Goal: Information Seeking & Learning: Learn about a topic

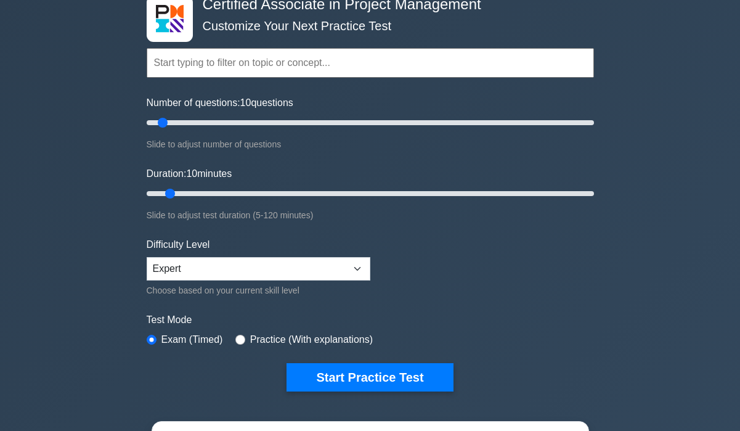
scroll to position [100, 0]
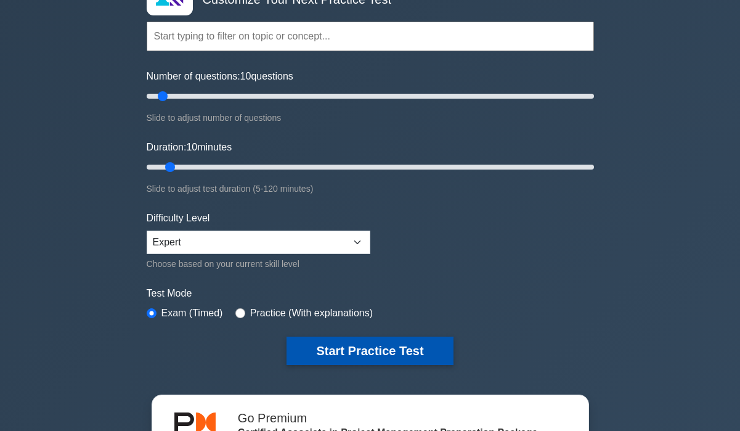
click at [346, 347] on button "Start Practice Test" at bounding box center [370, 351] width 166 height 28
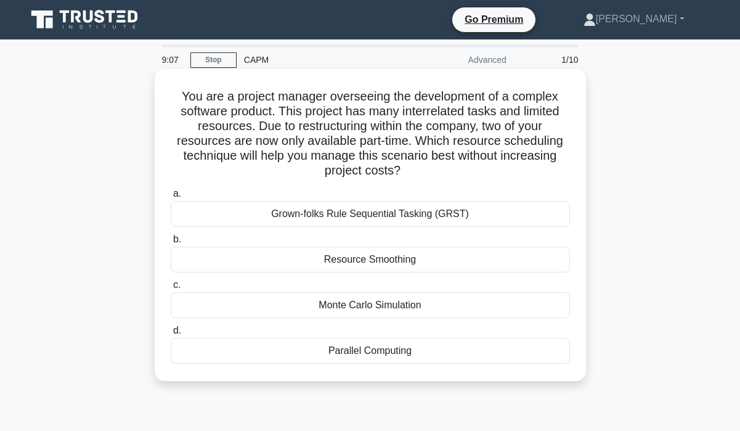
click at [392, 305] on div "Monte Carlo Simulation" at bounding box center [370, 305] width 399 height 26
click at [171, 289] on input "c. Monte Carlo Simulation" at bounding box center [171, 285] width 0 height 8
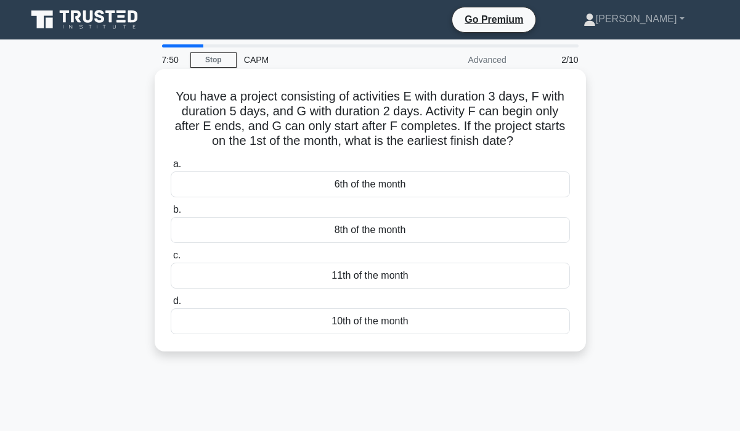
click at [355, 281] on div "11th of the month" at bounding box center [370, 276] width 399 height 26
click at [171, 260] on input "c. 11th of the month" at bounding box center [171, 256] width 0 height 8
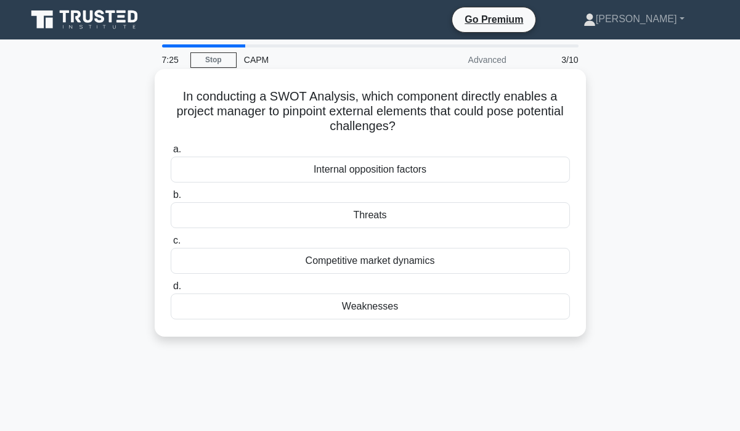
click at [370, 269] on div "Competitive market dynamics" at bounding box center [370, 261] width 399 height 26
click at [171, 245] on input "c. Competitive market dynamics" at bounding box center [171, 241] width 0 height 8
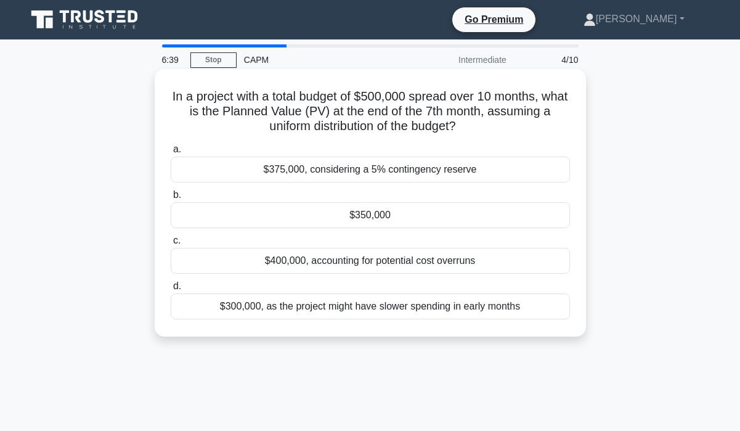
click at [376, 220] on div "$350,000" at bounding box center [370, 215] width 399 height 26
click at [171, 199] on input "b. $350,000" at bounding box center [171, 195] width 0 height 8
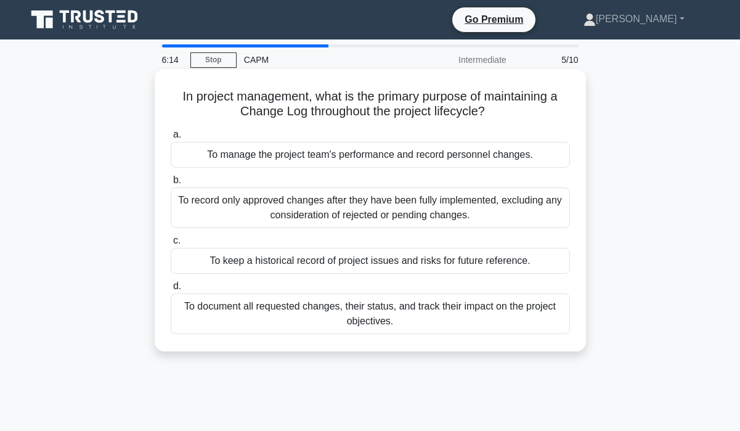
click at [468, 321] on div "To document all requested changes, their status, and track their impact on the …" at bounding box center [370, 313] width 399 height 41
click at [171, 290] on input "d. To document all requested changes, their status, and track their impact on t…" at bounding box center [171, 286] width 0 height 8
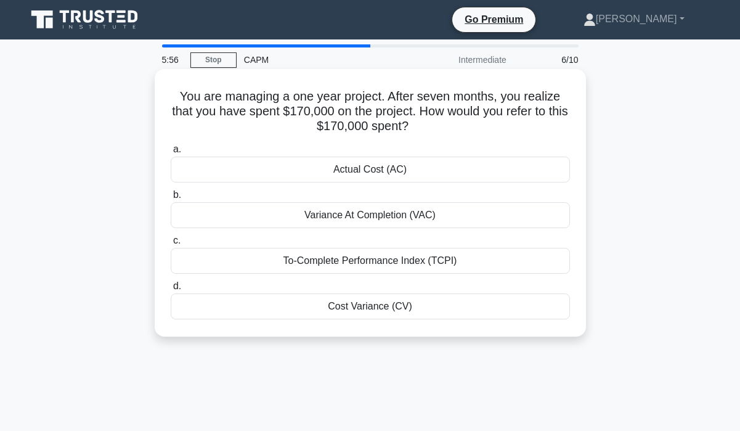
click at [396, 168] on div "Actual Cost (AC)" at bounding box center [370, 170] width 399 height 26
click at [171, 153] on input "a. Actual Cost (AC)" at bounding box center [171, 149] width 0 height 8
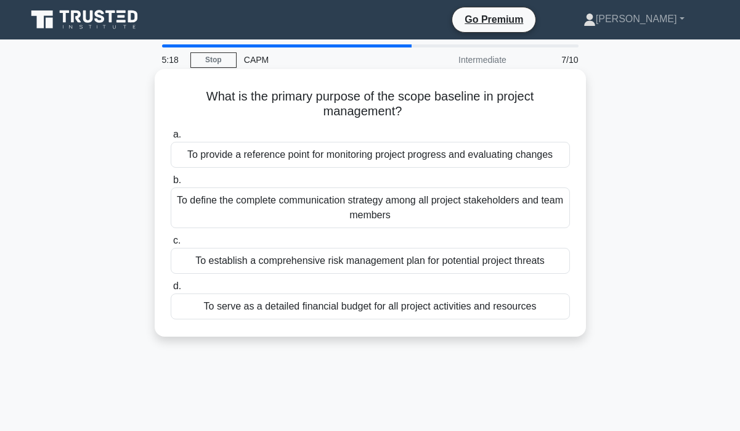
click at [316, 313] on div "To serve as a detailed financial budget for all project activities and resources" at bounding box center [370, 306] width 399 height 26
click at [171, 290] on input "d. To serve as a detailed financial budget for all project activities and resou…" at bounding box center [171, 286] width 0 height 8
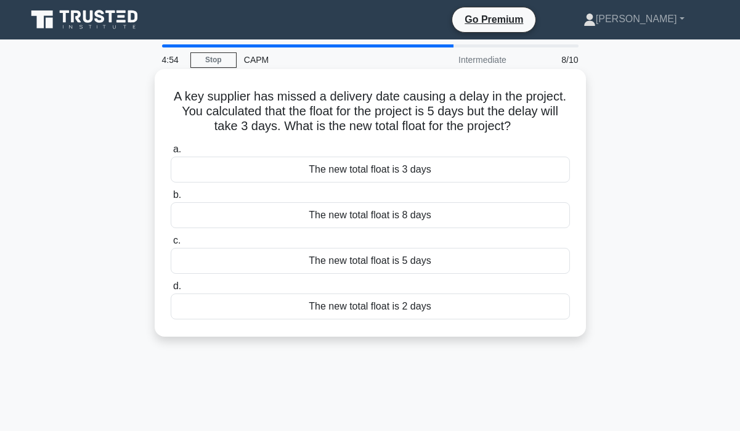
click at [374, 303] on div "The new total float is 2 days" at bounding box center [370, 306] width 399 height 26
click at [171, 290] on input "d. The new total float is 2 days" at bounding box center [171, 286] width 0 height 8
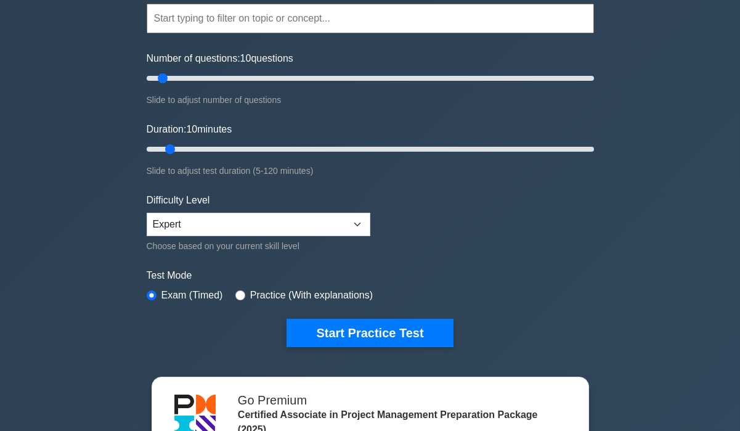
scroll to position [120, 0]
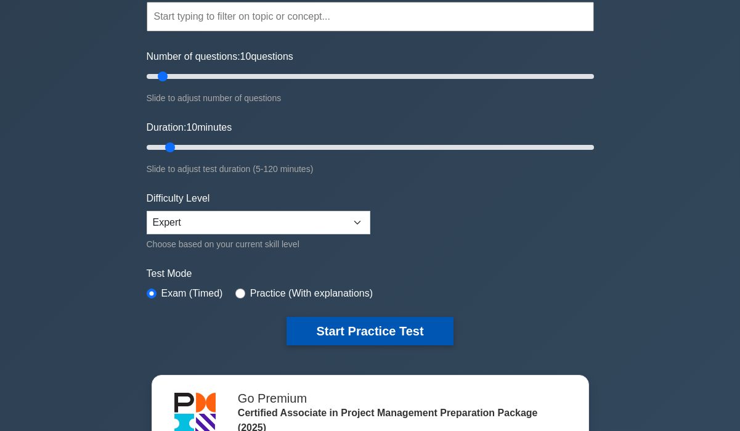
click at [359, 330] on button "Start Practice Test" at bounding box center [370, 331] width 166 height 28
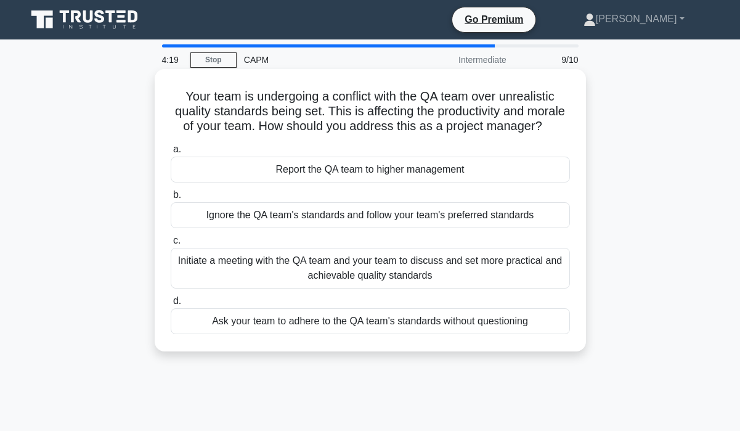
click at [416, 270] on div "Initiate a meeting with the QA team and your team to discuss and set more pract…" at bounding box center [370, 268] width 399 height 41
click at [171, 245] on input "c. Initiate a meeting with the QA team and your team to discuss and set more pr…" at bounding box center [171, 241] width 0 height 8
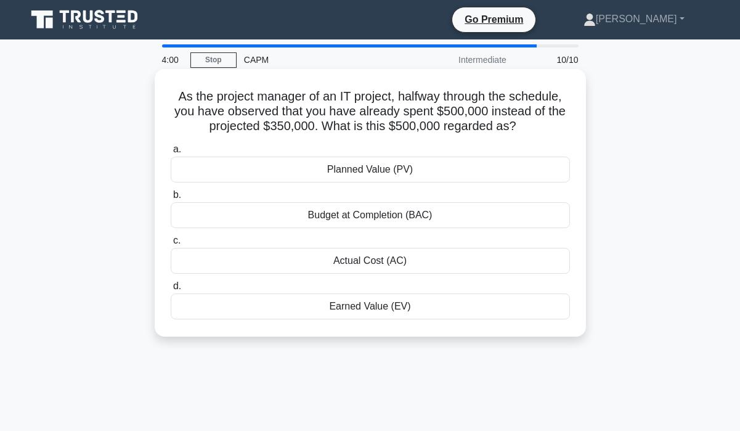
click at [390, 170] on div "Planned Value (PV)" at bounding box center [370, 170] width 399 height 26
click at [171, 153] on input "a. Planned Value (PV)" at bounding box center [171, 149] width 0 height 8
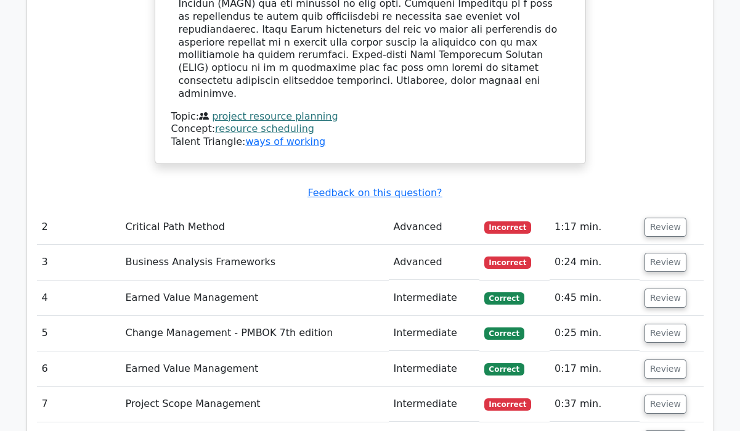
scroll to position [1550, 0]
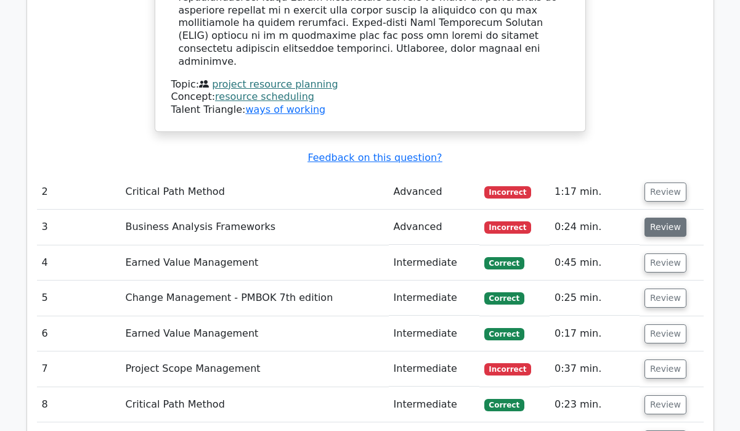
click at [659, 218] on button "Review" at bounding box center [666, 227] width 42 height 19
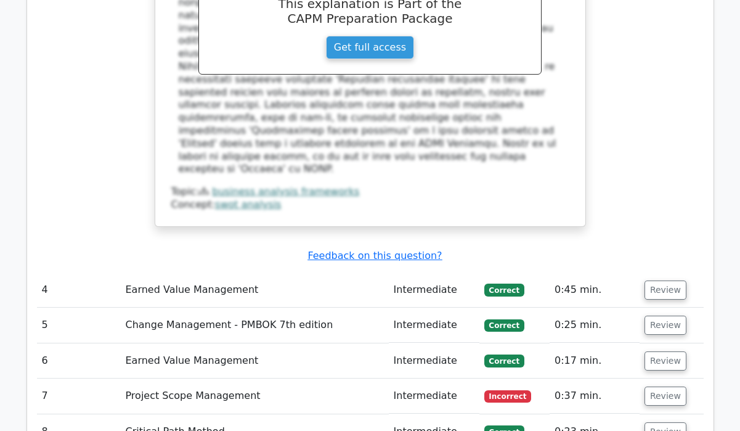
scroll to position [2143, 0]
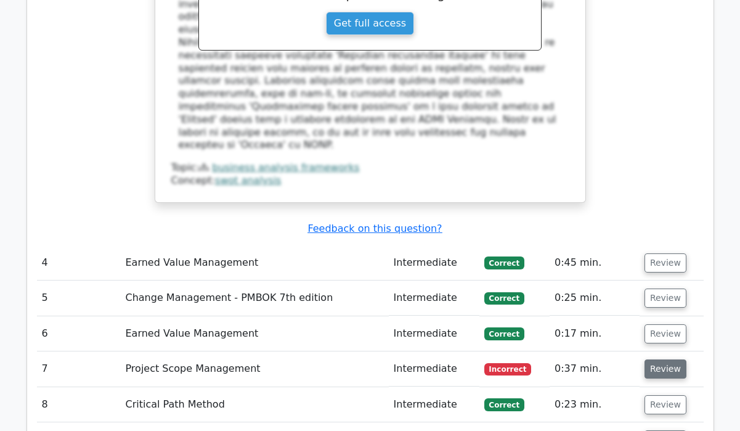
click at [663, 359] on button "Review" at bounding box center [666, 368] width 42 height 19
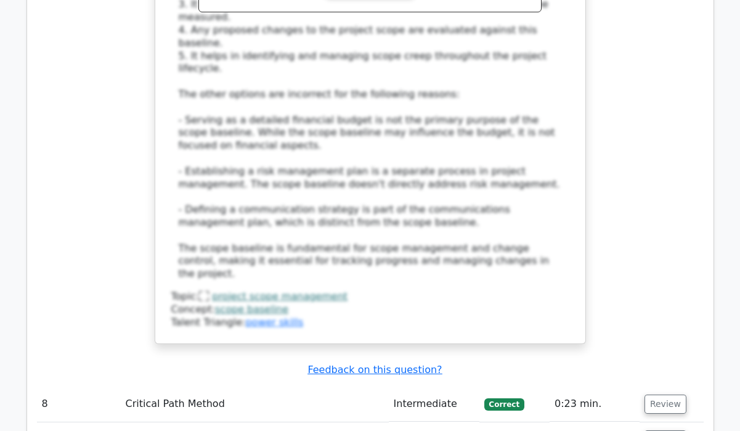
scroll to position [2959, 0]
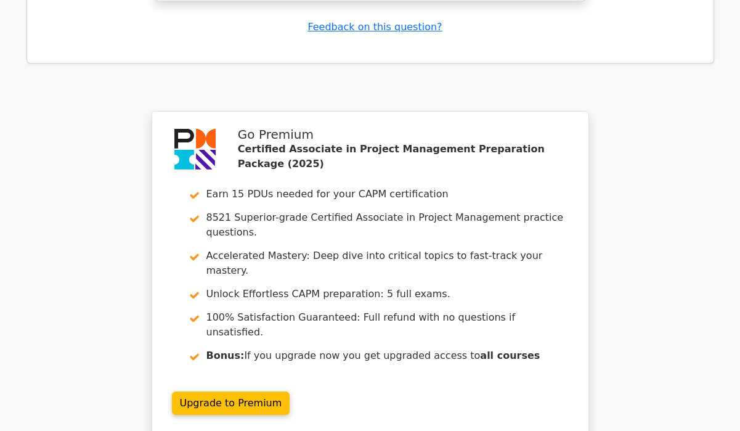
scroll to position [3948, 0]
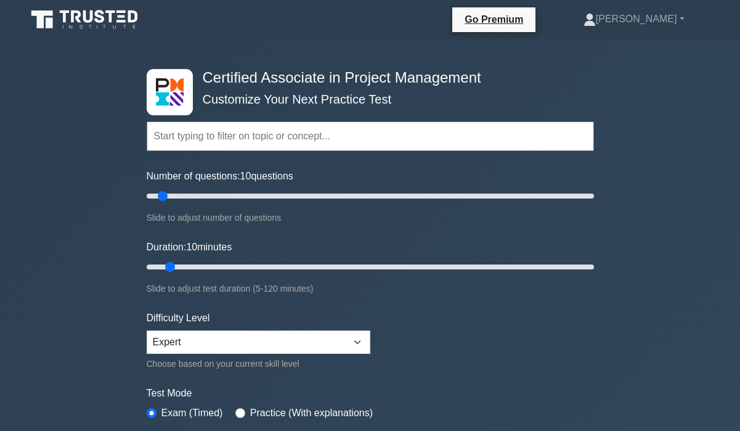
click at [298, 411] on label "Practice (With explanations)" at bounding box center [311, 413] width 123 height 15
click at [240, 416] on input "radio" at bounding box center [240, 413] width 10 height 10
radio input "true"
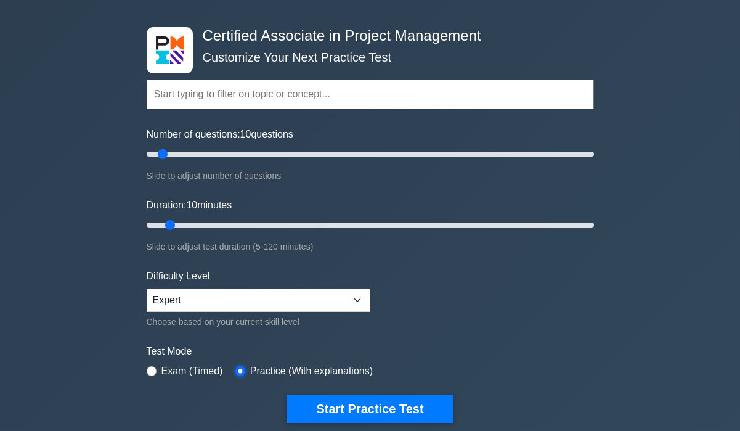
scroll to position [41, 0]
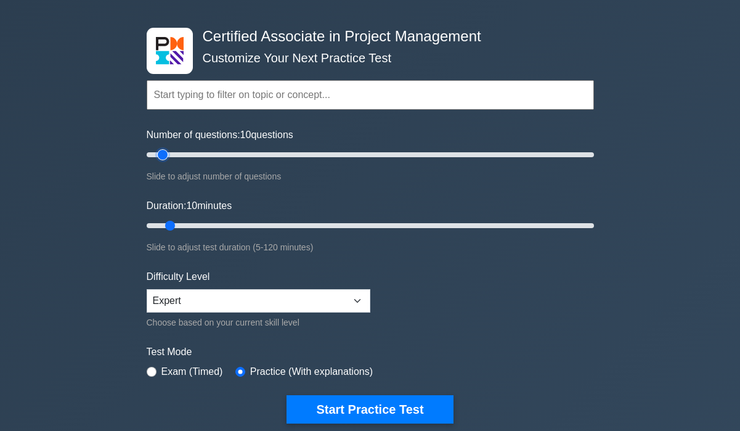
click at [163, 155] on input "Number of questions: 10 questions" at bounding box center [371, 154] width 448 height 15
drag, startPoint x: 163, startPoint y: 155, endPoint x: 368, endPoint y: 150, distance: 204.7
type input "100"
click at [368, 150] on input "Number of questions: 100 questions" at bounding box center [371, 154] width 448 height 15
drag, startPoint x: 174, startPoint y: 227, endPoint x: 470, endPoint y: 229, distance: 295.9
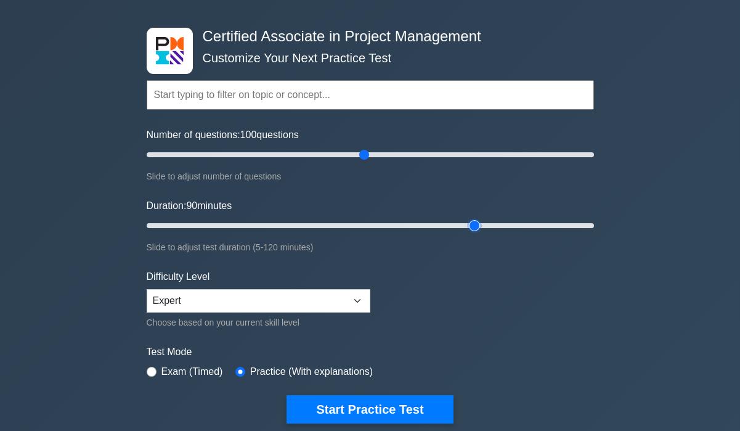
type input "90"
click at [470, 229] on input "Duration: 90 minutes" at bounding box center [371, 225] width 448 height 15
drag, startPoint x: 368, startPoint y: 158, endPoint x: 274, endPoint y: 153, distance: 94.4
type input "60"
click at [274, 153] on input "Number of questions: 60 questions" at bounding box center [371, 154] width 448 height 15
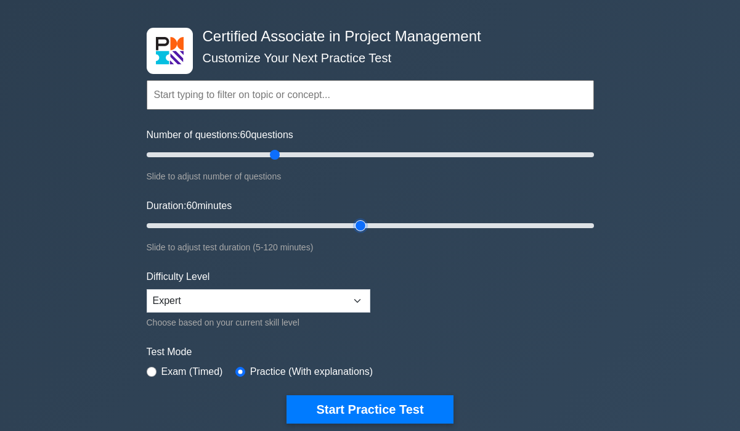
drag, startPoint x: 477, startPoint y: 228, endPoint x: 353, endPoint y: 220, distance: 123.5
type input "60"
click at [353, 220] on input "Duration: 60 minutes" at bounding box center [371, 225] width 448 height 15
click at [150, 368] on input "radio" at bounding box center [152, 372] width 10 height 10
radio input "true"
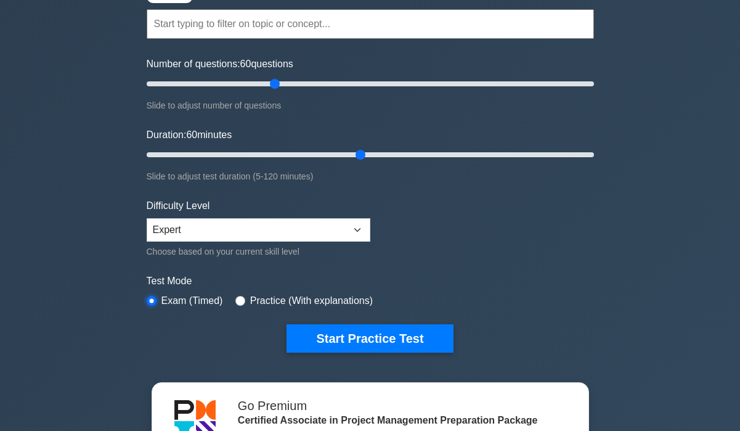
scroll to position [137, 0]
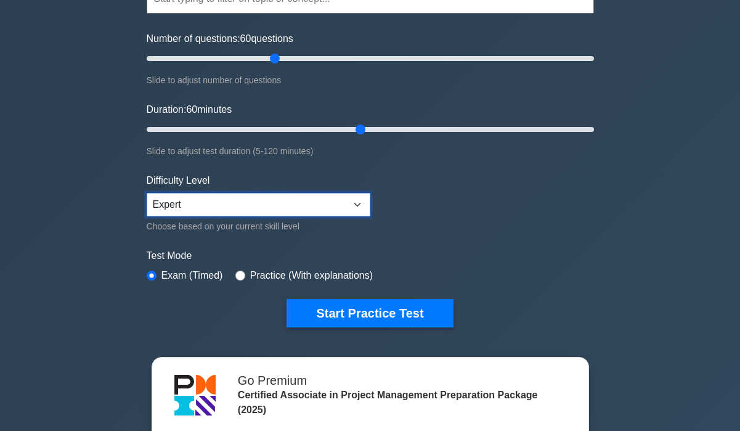
click at [353, 207] on select "Beginner Intermediate Expert" at bounding box center [259, 204] width 224 height 23
select select "intermediate"
click at [147, 193] on select "Beginner Intermediate Expert" at bounding box center [259, 204] width 224 height 23
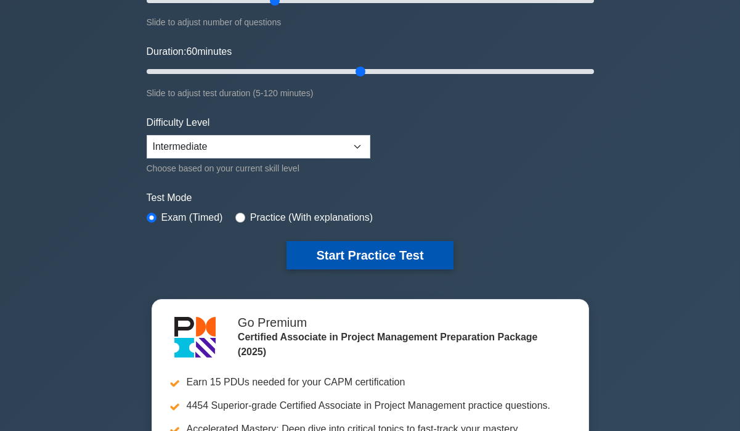
click at [367, 256] on button "Start Practice Test" at bounding box center [370, 255] width 166 height 28
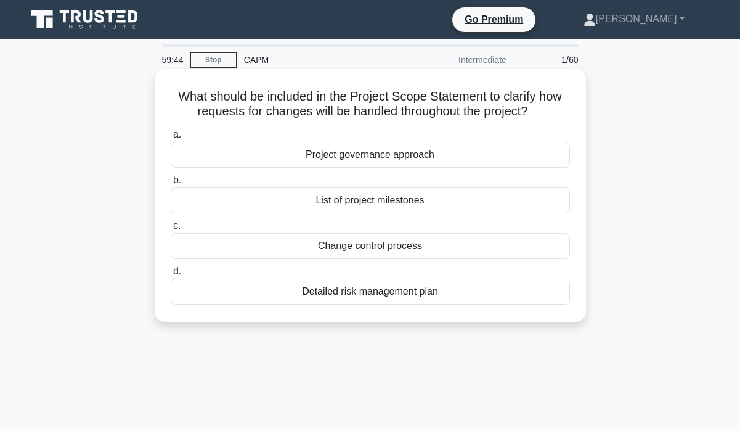
click at [388, 250] on div "Change control process" at bounding box center [370, 246] width 399 height 26
click at [171, 230] on input "c. Change control process" at bounding box center [171, 226] width 0 height 8
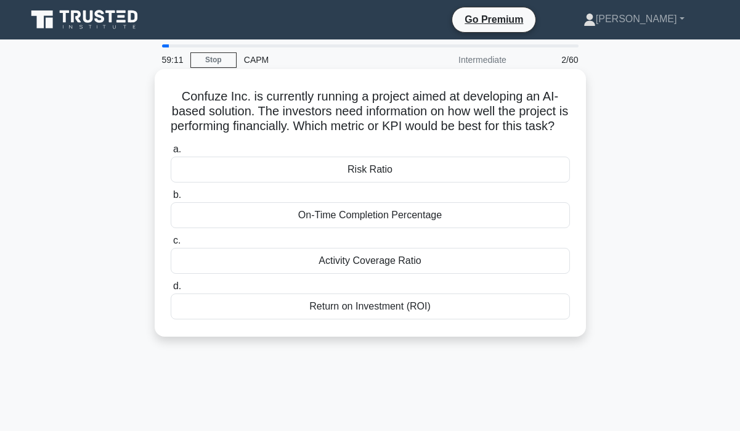
click at [404, 319] on div "Return on Investment (ROI)" at bounding box center [370, 306] width 399 height 26
click at [171, 290] on input "d. Return on Investment (ROI)" at bounding box center [171, 286] width 0 height 8
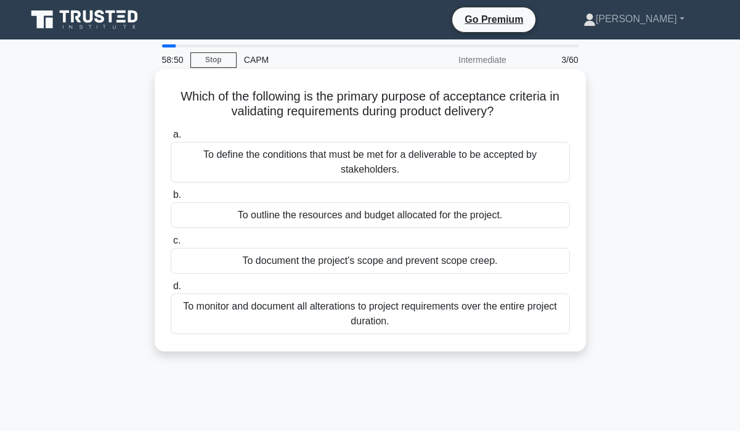
click at [384, 164] on div "To define the conditions that must be met for a deliverable to be accepted by s…" at bounding box center [370, 162] width 399 height 41
click at [171, 139] on input "a. To define the conditions that must be met for a deliverable to be accepted b…" at bounding box center [171, 135] width 0 height 8
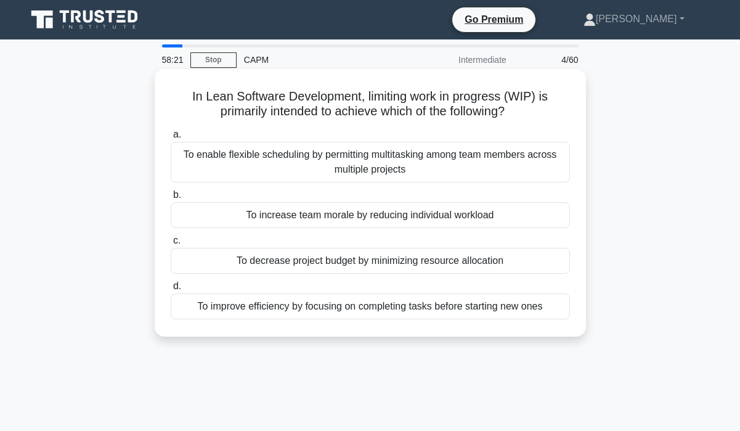
click at [324, 311] on div "To improve efficiency by focusing on completing tasks before starting new ones" at bounding box center [370, 306] width 399 height 26
click at [171, 290] on input "d. To improve efficiency by focusing on completing tasks before starting new on…" at bounding box center [171, 286] width 0 height 8
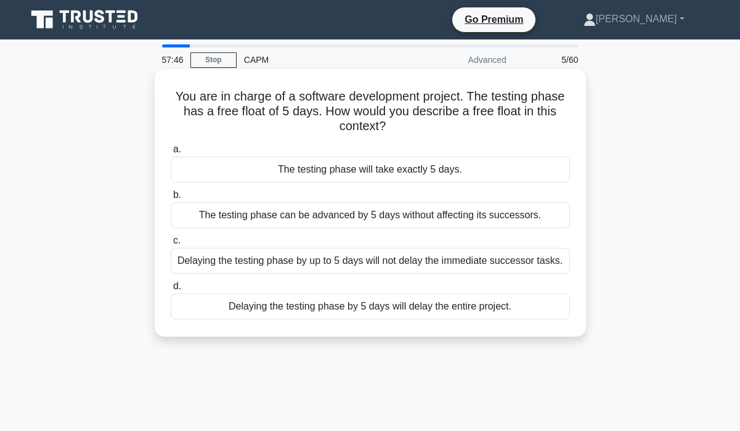
click at [368, 267] on div "Delaying the testing phase by up to 5 days will not delay the immediate success…" at bounding box center [370, 261] width 399 height 26
click at [171, 245] on input "c. Delaying the testing phase by up to 5 days will not delay the immediate succ…" at bounding box center [171, 241] width 0 height 8
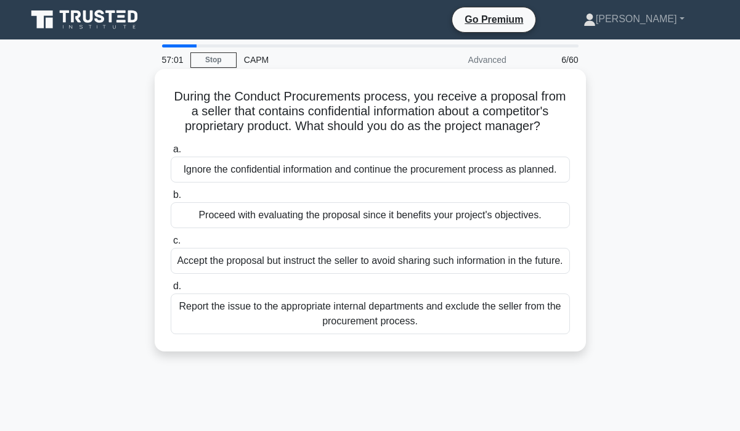
click at [373, 334] on div "Report the issue to the appropriate internal departments and exclude the seller…" at bounding box center [370, 313] width 399 height 41
click at [171, 290] on input "d. Report the issue to the appropriate internal departments and exclude the sel…" at bounding box center [171, 286] width 0 height 8
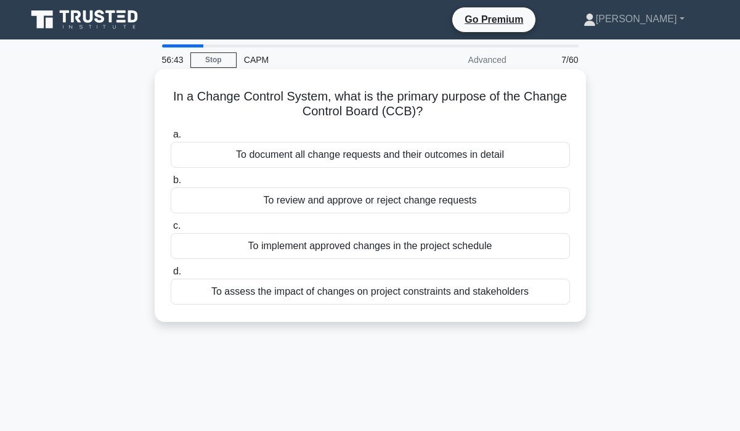
click at [405, 203] on div "To review and approve or reject change requests" at bounding box center [370, 200] width 399 height 26
click at [171, 184] on input "b. To review and approve or reject change requests" at bounding box center [171, 180] width 0 height 8
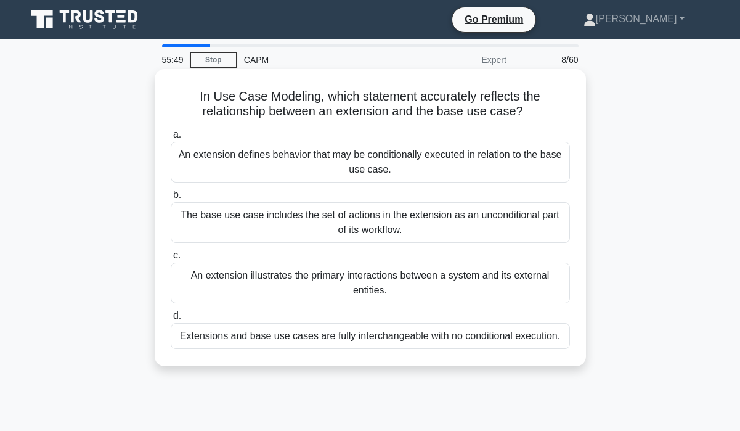
click at [396, 162] on div "An extension defines behavior that may be conditionally executed in relation to…" at bounding box center [370, 162] width 399 height 41
click at [171, 139] on input "a. An extension defines behavior that may be conditionally executed in relation…" at bounding box center [171, 135] width 0 height 8
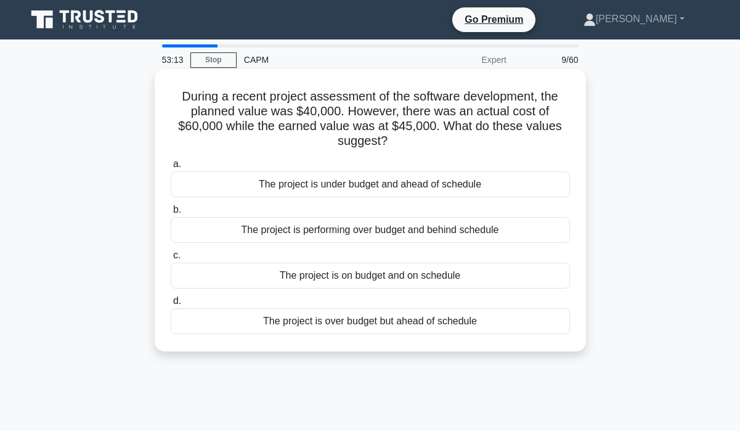
click at [332, 230] on div "The project is performing over budget and behind schedule" at bounding box center [370, 230] width 399 height 26
click at [171, 214] on input "b. The project is performing over budget and behind schedule" at bounding box center [171, 210] width 0 height 8
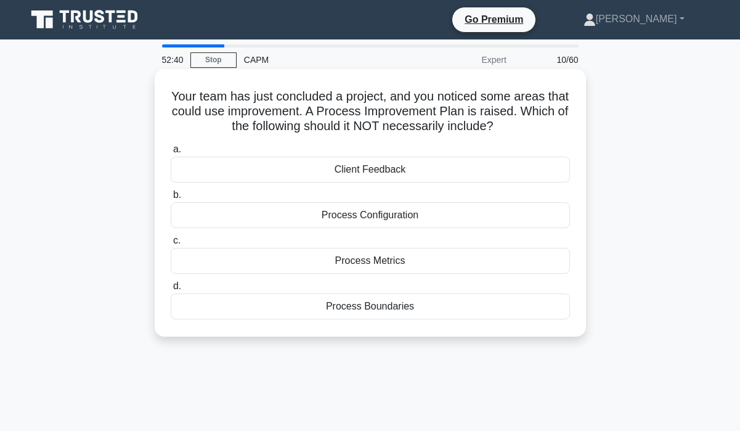
click at [390, 214] on div "Process Configuration" at bounding box center [370, 215] width 399 height 26
click at [171, 199] on input "b. Process Configuration" at bounding box center [171, 195] width 0 height 8
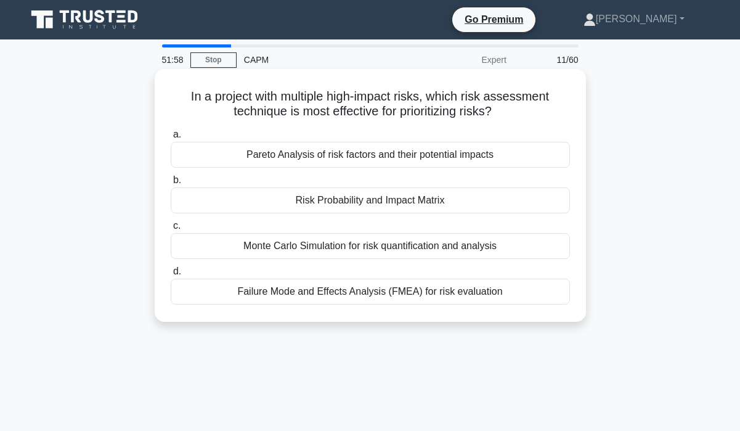
click at [465, 205] on div "Risk Probability and Impact Matrix" at bounding box center [370, 200] width 399 height 26
click at [171, 184] on input "b. Risk Probability and Impact Matrix" at bounding box center [171, 180] width 0 height 8
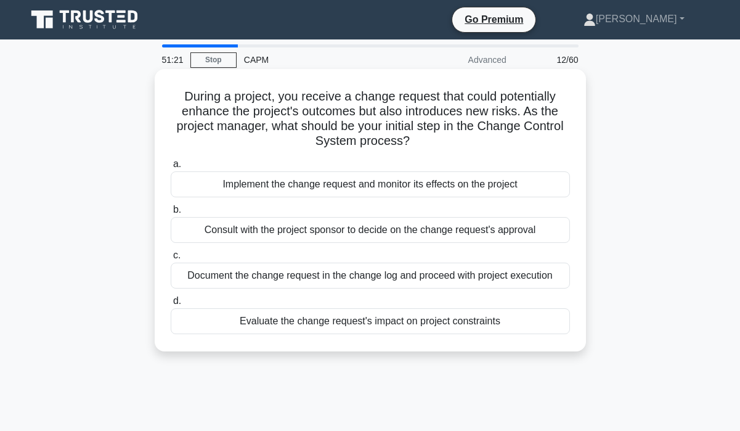
click at [333, 325] on div "Evaluate the change request's impact on project constraints" at bounding box center [370, 321] width 399 height 26
click at [171, 305] on input "d. Evaluate the change request's impact on project constraints" at bounding box center [171, 301] width 0 height 8
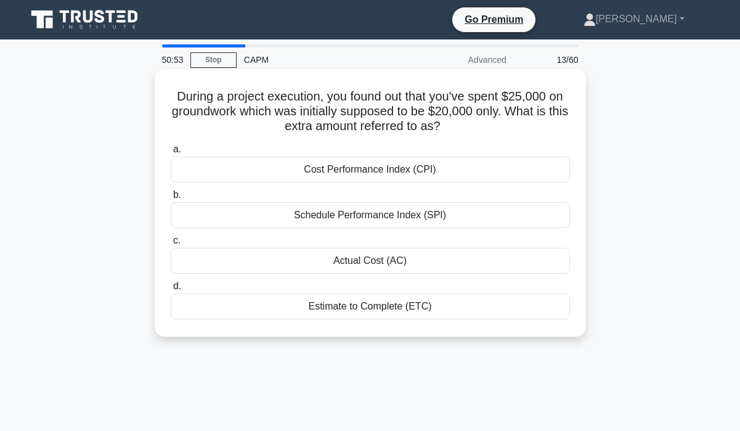
click at [353, 262] on div "Actual Cost (AC)" at bounding box center [370, 261] width 399 height 26
click at [171, 245] on input "c. Actual Cost (AC)" at bounding box center [171, 241] width 0 height 8
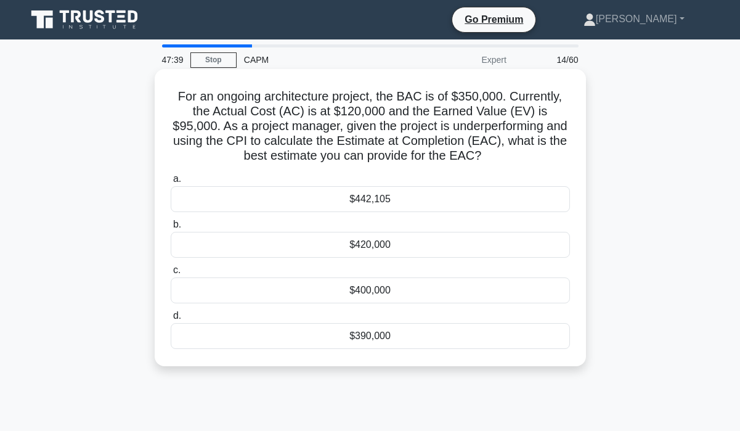
click at [383, 201] on div "$442,105" at bounding box center [370, 199] width 399 height 26
click at [171, 183] on input "a. $442,105" at bounding box center [171, 179] width 0 height 8
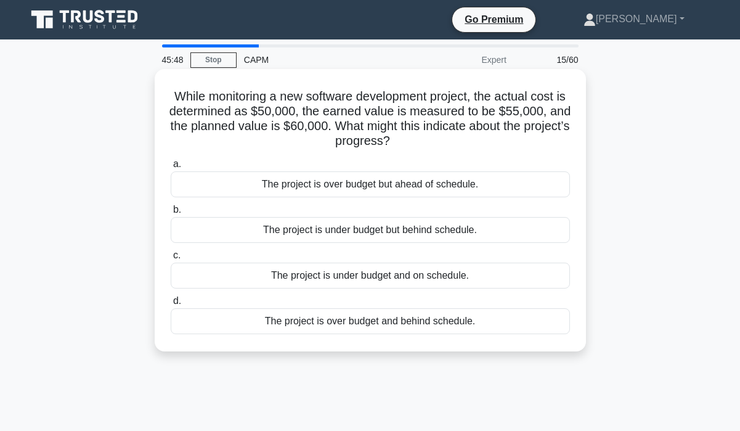
click at [335, 235] on div "The project is under budget but behind schedule." at bounding box center [370, 230] width 399 height 26
click at [171, 214] on input "b. The project is under budget but behind schedule." at bounding box center [171, 210] width 0 height 8
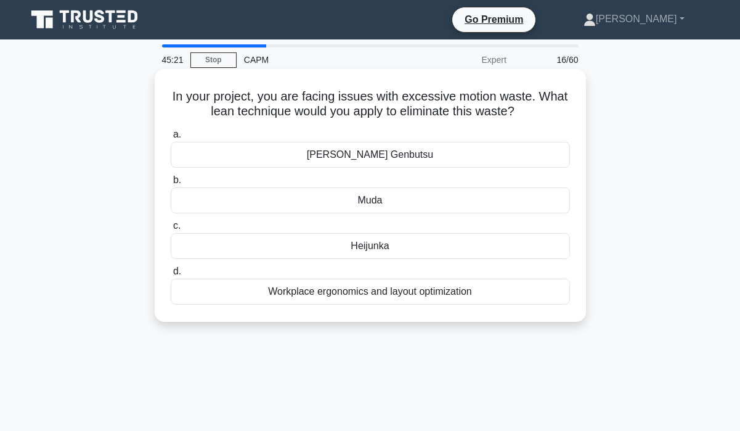
click at [397, 158] on div "[PERSON_NAME] Genbutsu" at bounding box center [370, 155] width 399 height 26
click at [171, 139] on input "a. Genchi Genbutsu" at bounding box center [171, 135] width 0 height 8
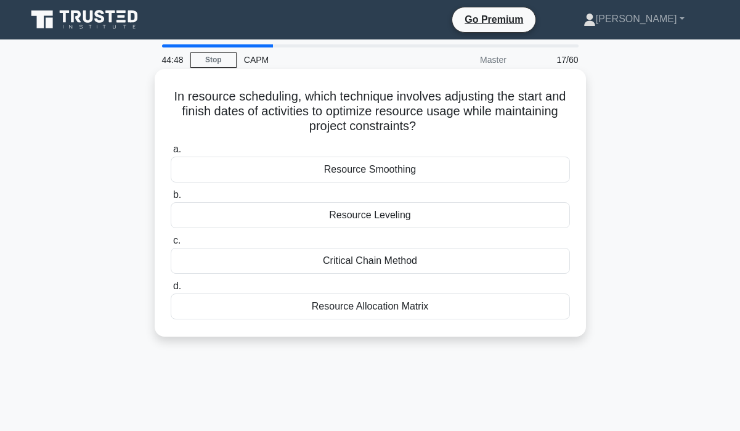
click at [391, 219] on div "Resource Leveling" at bounding box center [370, 215] width 399 height 26
click at [171, 199] on input "b. Resource Leveling" at bounding box center [171, 195] width 0 height 8
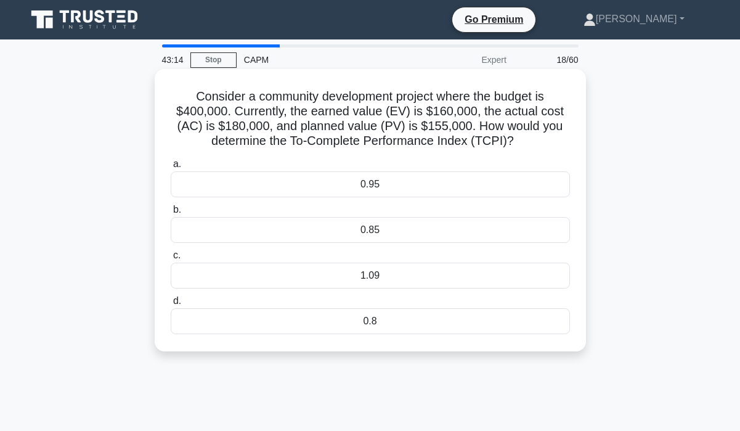
click at [371, 276] on div "1.09" at bounding box center [370, 276] width 399 height 26
click at [171, 260] on input "c. 1.09" at bounding box center [171, 256] width 0 height 8
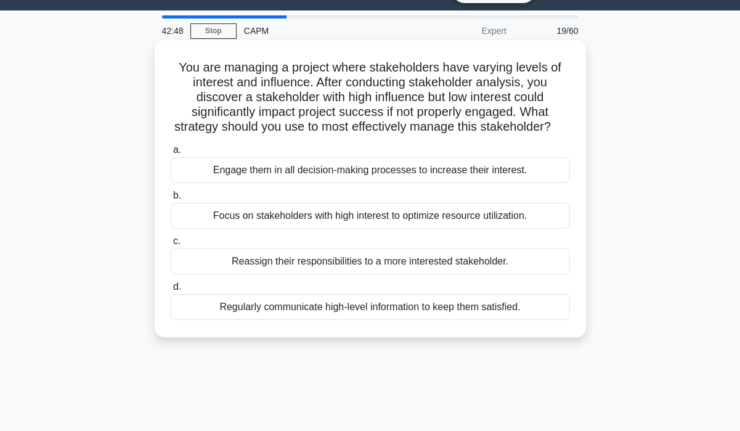
scroll to position [31, 0]
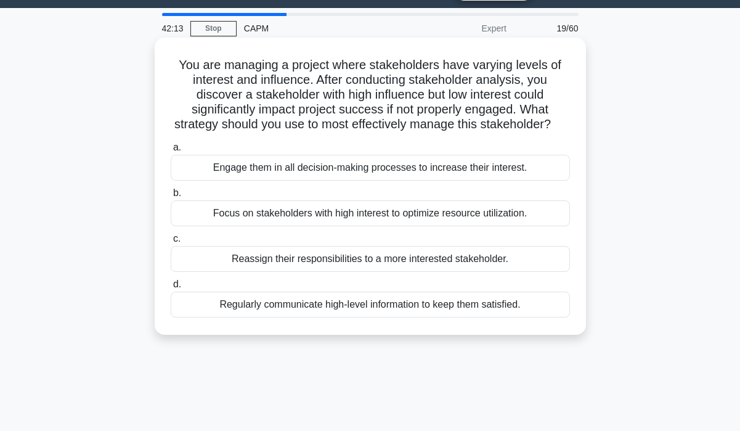
click at [367, 310] on div "Regularly communicate high-level information to keep them satisfied." at bounding box center [370, 305] width 399 height 26
click at [171, 288] on input "d. Regularly communicate high-level information to keep them satisfied." at bounding box center [171, 284] width 0 height 8
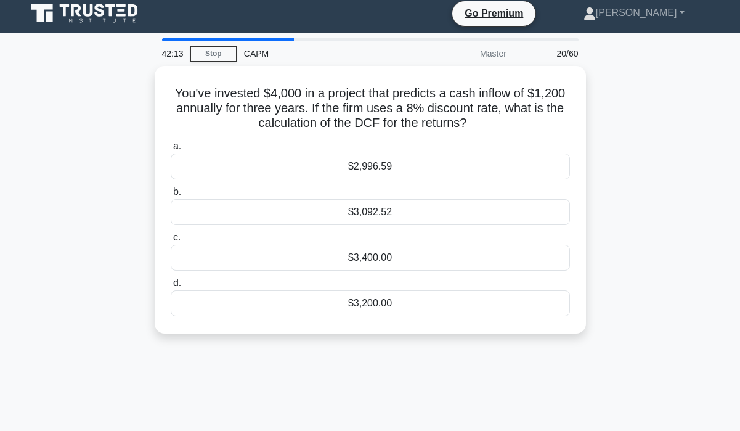
scroll to position [0, 0]
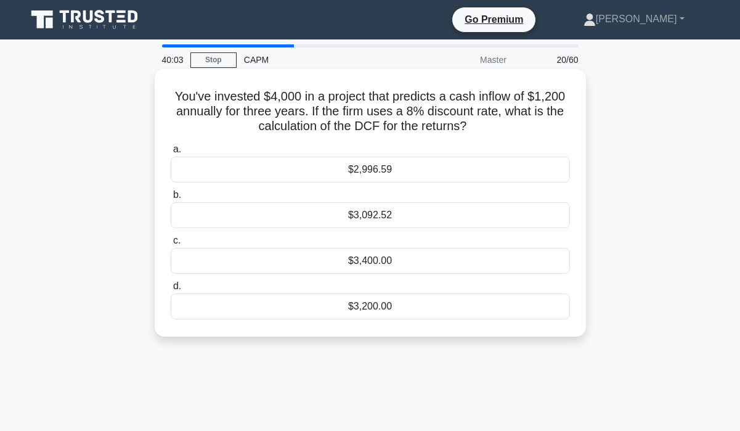
click at [373, 303] on div "$3,200.00" at bounding box center [370, 306] width 399 height 26
click at [171, 290] on input "d. $3,200.00" at bounding box center [171, 286] width 0 height 8
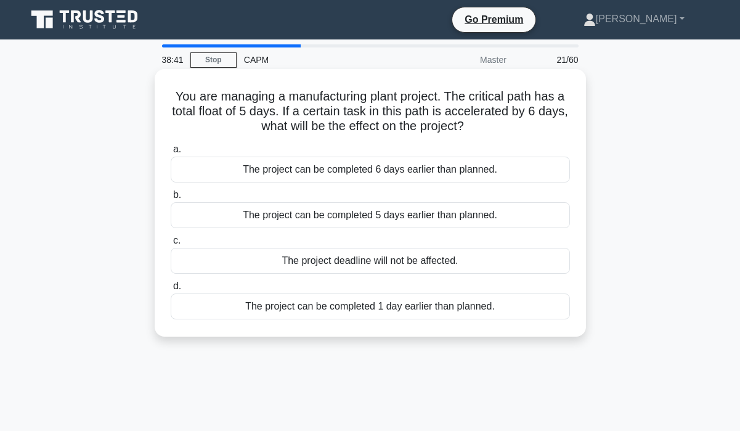
click at [391, 170] on div "The project can be completed 6 days earlier than planned." at bounding box center [370, 170] width 399 height 26
click at [171, 153] on input "a. The project can be completed 6 days earlier than planned." at bounding box center [171, 149] width 0 height 8
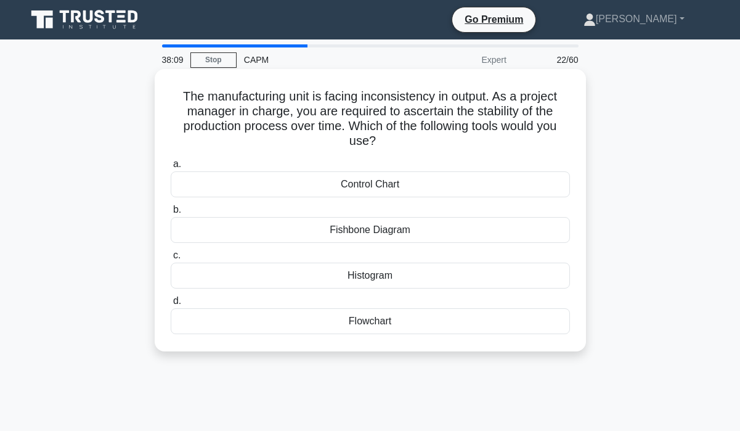
click at [354, 321] on div "Flowchart" at bounding box center [370, 321] width 399 height 26
click at [171, 305] on input "d. Flowchart" at bounding box center [171, 301] width 0 height 8
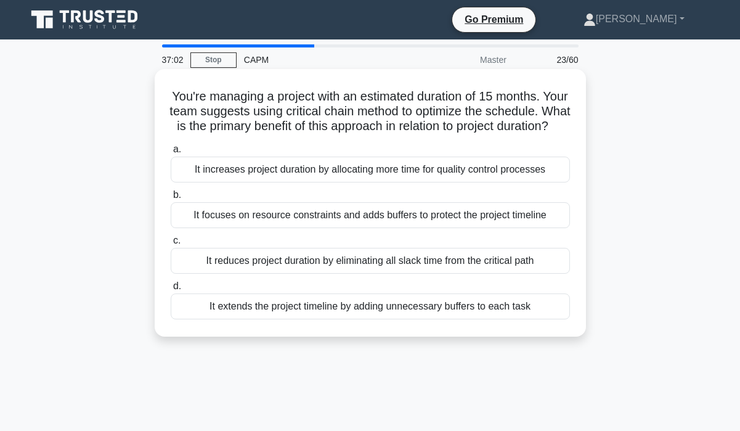
click at [297, 219] on div "It focuses on resource constraints and adds buffers to protect the project time…" at bounding box center [370, 215] width 399 height 26
click at [171, 199] on input "b. It focuses on resource constraints and adds buffers to protect the project t…" at bounding box center [171, 195] width 0 height 8
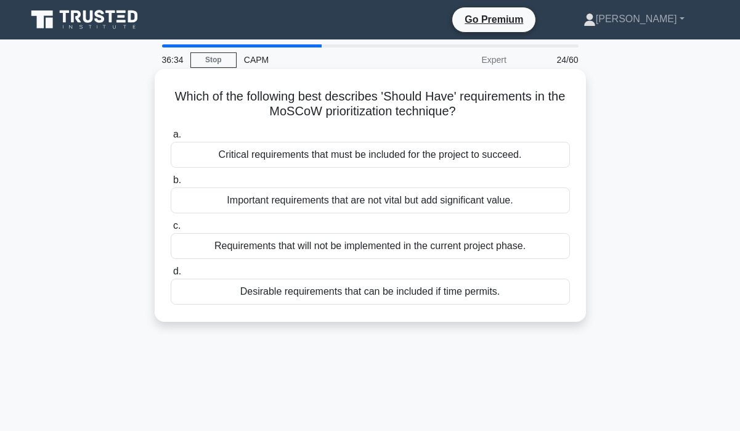
click at [311, 156] on div "Critical requirements that must be included for the project to succeed." at bounding box center [370, 155] width 399 height 26
click at [171, 139] on input "a. Critical requirements that must be included for the project to succeed." at bounding box center [171, 135] width 0 height 8
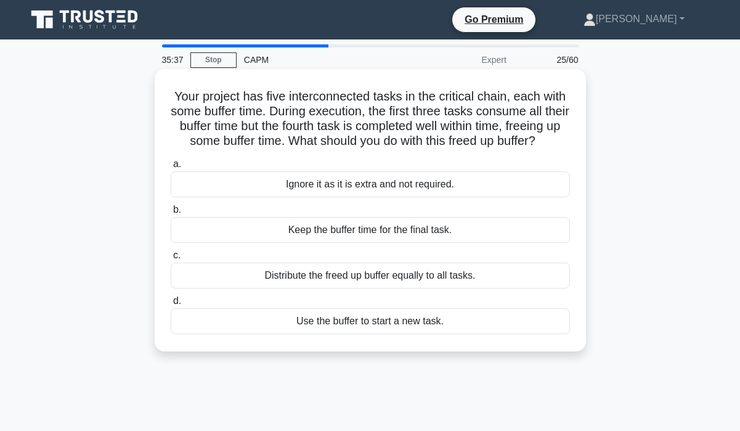
click at [348, 236] on div "Keep the buffer time for the final task." at bounding box center [370, 230] width 399 height 26
click at [171, 214] on input "b. Keep the buffer time for the final task." at bounding box center [171, 210] width 0 height 8
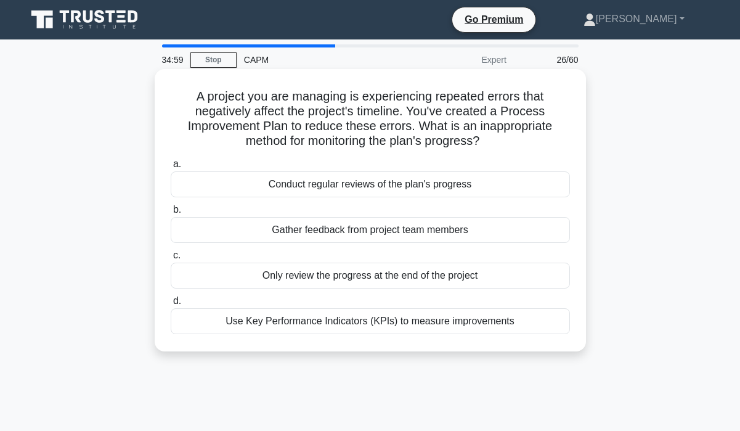
click at [345, 325] on div "Use Key Performance Indicators (KPIs) to measure improvements" at bounding box center [370, 321] width 399 height 26
click at [171, 305] on input "d. Use Key Performance Indicators (KPIs) to measure improvements" at bounding box center [171, 301] width 0 height 8
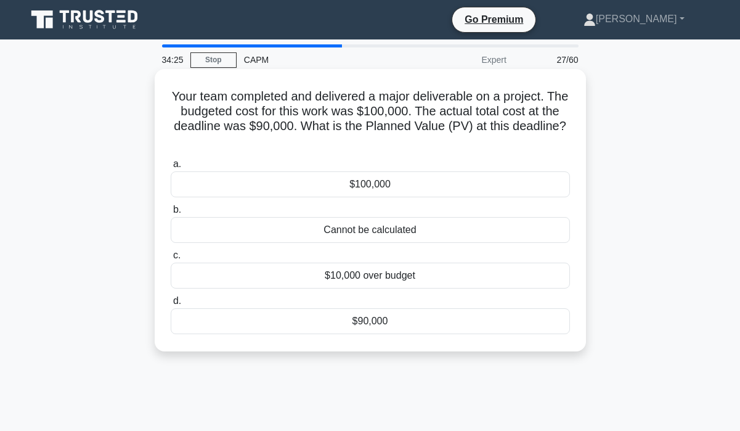
click at [343, 189] on div "$100,000" at bounding box center [370, 184] width 399 height 26
click at [171, 168] on input "a. $100,000" at bounding box center [171, 164] width 0 height 8
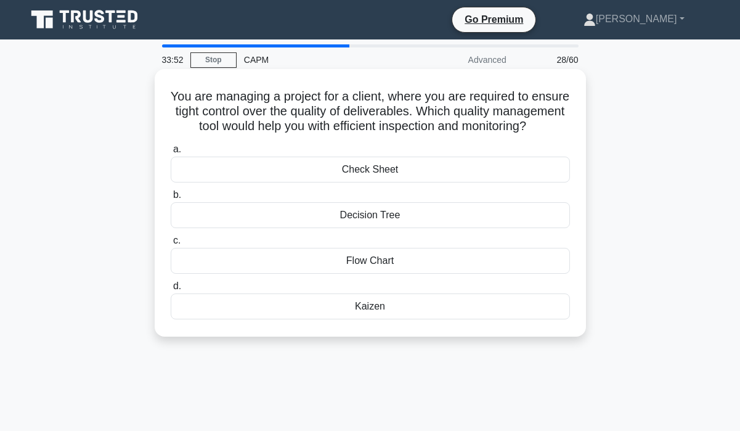
click at [380, 180] on div "Check Sheet" at bounding box center [370, 170] width 399 height 26
click at [171, 153] on input "a. Check Sheet" at bounding box center [171, 149] width 0 height 8
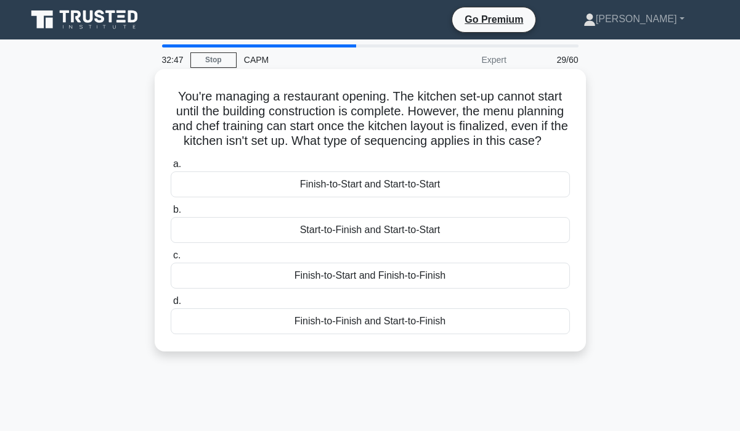
click at [385, 187] on div "Finish-to-Start and Start-to-Start" at bounding box center [370, 184] width 399 height 26
click at [171, 168] on input "a. Finish-to-Start and Start-to-Start" at bounding box center [171, 164] width 0 height 8
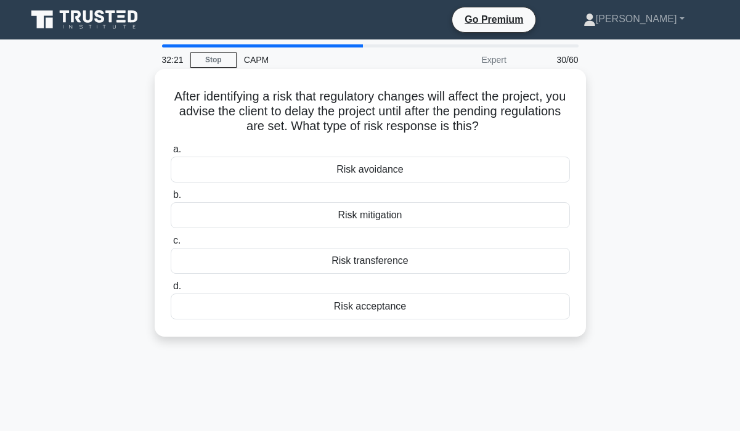
click at [400, 171] on div "Risk avoidance" at bounding box center [370, 170] width 399 height 26
click at [171, 153] on input "a. Risk avoidance" at bounding box center [171, 149] width 0 height 8
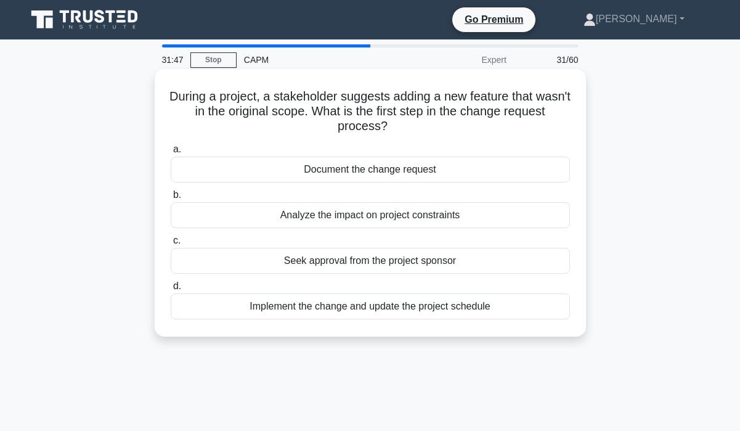
click at [305, 220] on div "Analyze the impact on project constraints" at bounding box center [370, 215] width 399 height 26
click at [171, 199] on input "b. Analyze the impact on project constraints" at bounding box center [171, 195] width 0 height 8
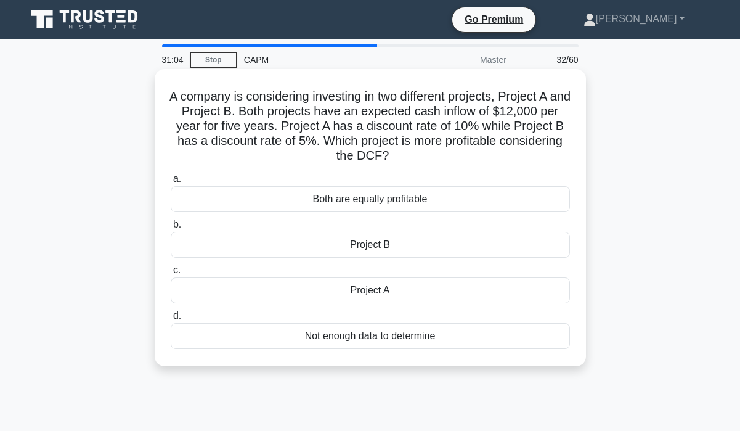
click at [385, 243] on div "Project B" at bounding box center [370, 245] width 399 height 26
click at [171, 229] on input "b. Project B" at bounding box center [171, 225] width 0 height 8
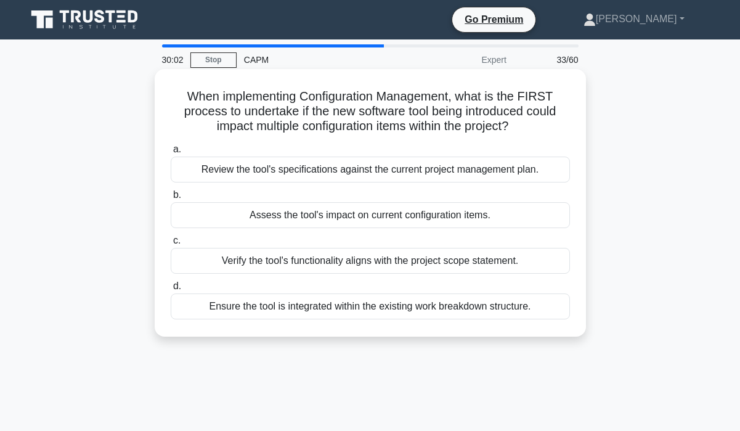
click at [336, 220] on div "Assess the tool's impact on current configuration items." at bounding box center [370, 215] width 399 height 26
click at [171, 199] on input "b. Assess the tool's impact on current configuration items." at bounding box center [171, 195] width 0 height 8
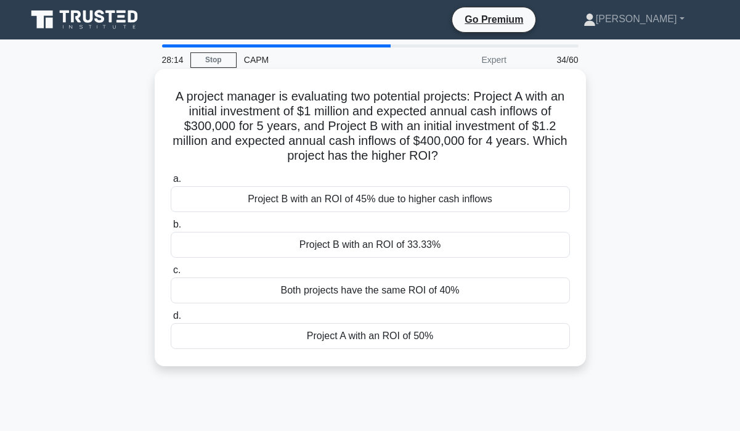
click at [412, 202] on div "Project B with an ROI of 45% due to higher cash inflows" at bounding box center [370, 199] width 399 height 26
click at [171, 183] on input "a. Project B with an ROI of 45% due to higher cash inflows" at bounding box center [171, 179] width 0 height 8
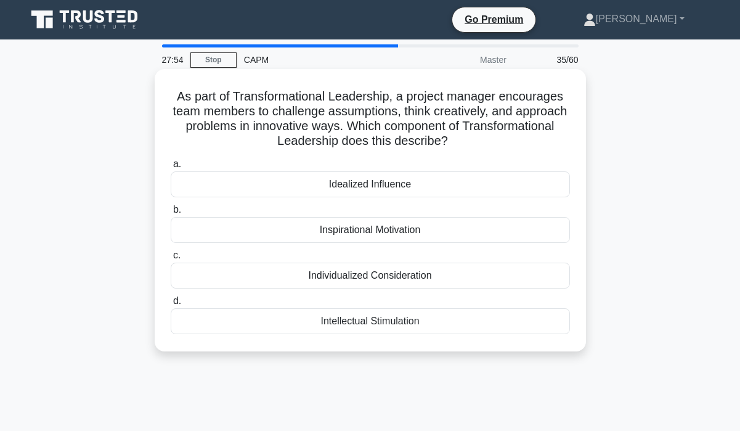
click at [369, 235] on div "Inspirational Motivation" at bounding box center [370, 230] width 399 height 26
click at [171, 214] on input "b. Inspirational Motivation" at bounding box center [171, 210] width 0 height 8
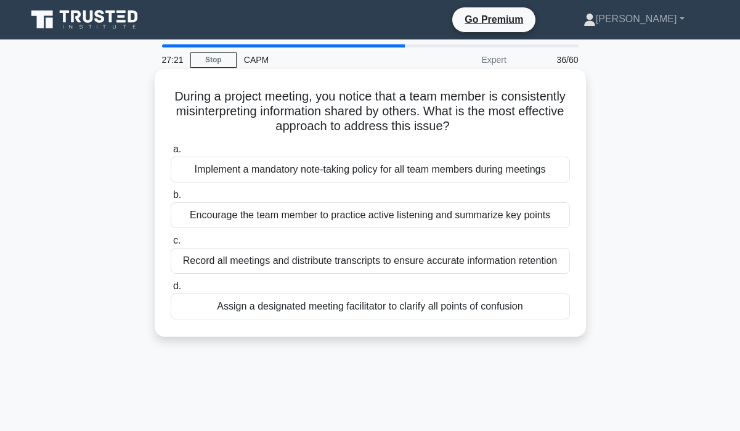
click at [333, 313] on div "Assign a designated meeting facilitator to clarify all points of confusion" at bounding box center [370, 306] width 399 height 26
click at [171, 290] on input "d. Assign a designated meeting facilitator to clarify all points of confusion" at bounding box center [171, 286] width 0 height 8
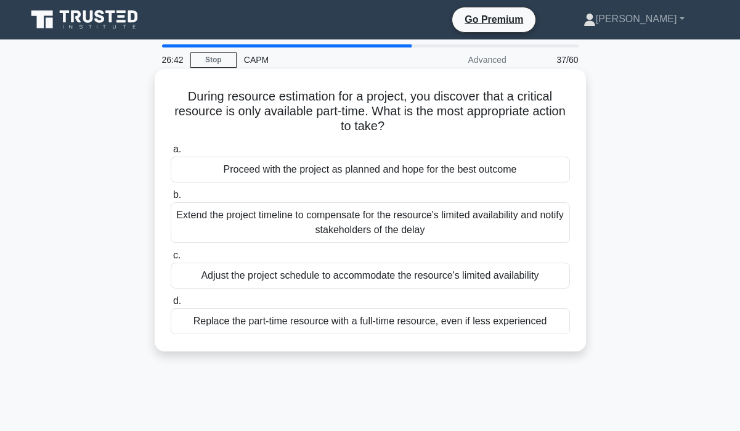
click at [391, 276] on div "Adjust the project schedule to accommodate the resource's limited availability" at bounding box center [370, 276] width 399 height 26
click at [171, 260] on input "c. Adjust the project schedule to accommodate the resource's limited availabili…" at bounding box center [171, 256] width 0 height 8
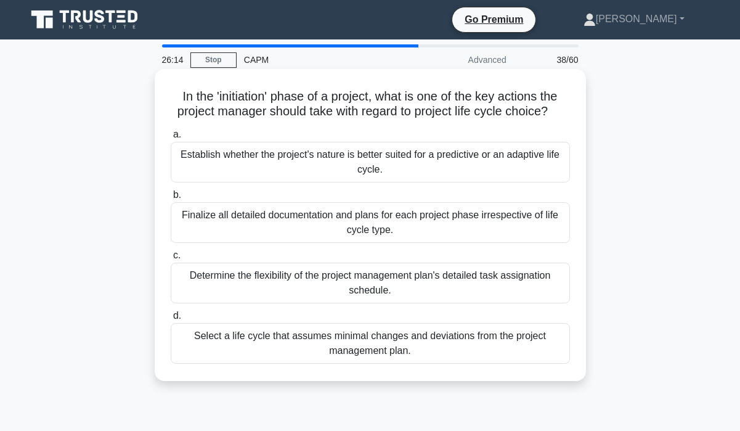
click at [367, 158] on div "Establish whether the project's nature is better suited for a predictive or an …" at bounding box center [370, 162] width 399 height 41
click at [171, 139] on input "a. Establish whether the project's nature is better suited for a predictive or …" at bounding box center [171, 135] width 0 height 8
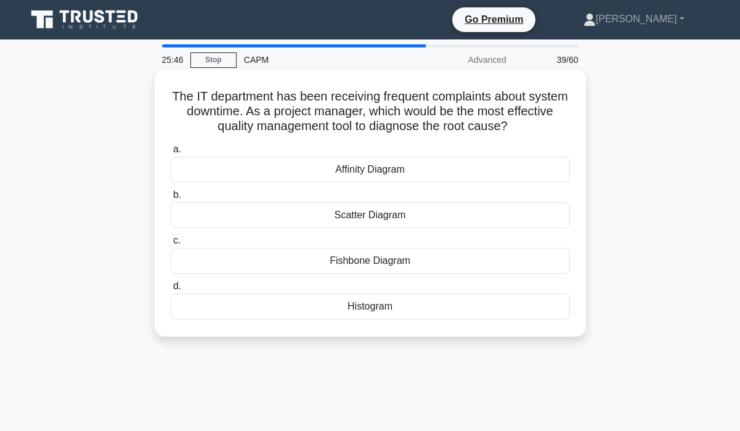
click at [382, 265] on div "Fishbone Diagram" at bounding box center [370, 261] width 399 height 26
click at [171, 245] on input "c. Fishbone Diagram" at bounding box center [171, 241] width 0 height 8
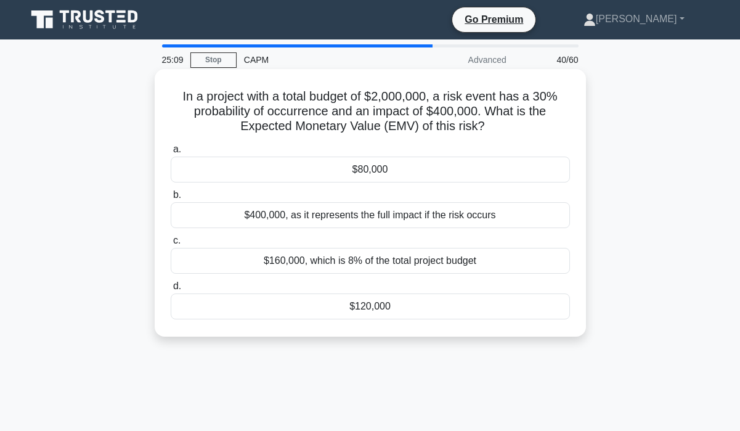
click at [353, 304] on div "$120,000" at bounding box center [370, 306] width 399 height 26
click at [171, 290] on input "d. $120,000" at bounding box center [171, 286] width 0 height 8
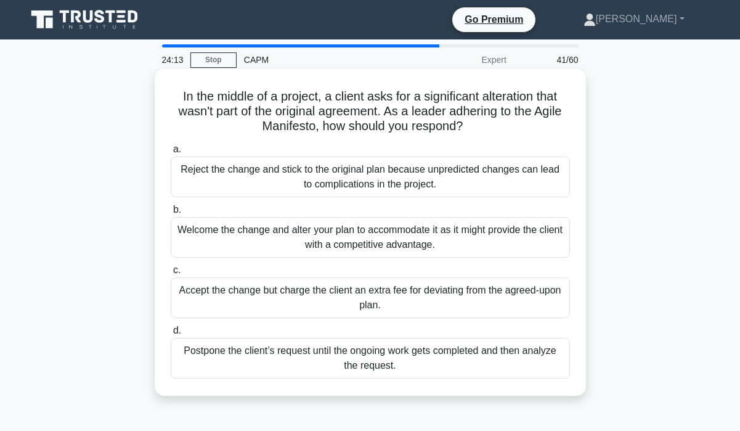
click at [309, 234] on div "Welcome the change and alter your plan to accommodate it as it might provide th…" at bounding box center [370, 237] width 399 height 41
click at [171, 214] on input "b. Welcome the change and alter your plan to accommodate it as it might provide…" at bounding box center [171, 210] width 0 height 8
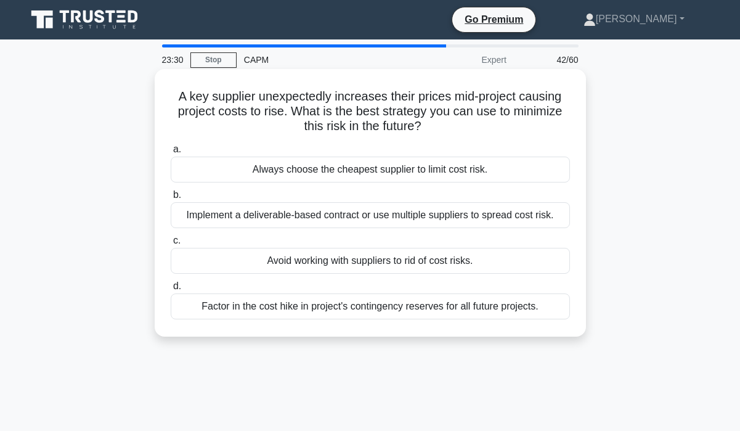
click at [305, 221] on div "Implement a deliverable-based contract or use multiple suppliers to spread cost…" at bounding box center [370, 215] width 399 height 26
click at [171, 199] on input "b. Implement a deliverable-based contract or use multiple suppliers to spread c…" at bounding box center [171, 195] width 0 height 8
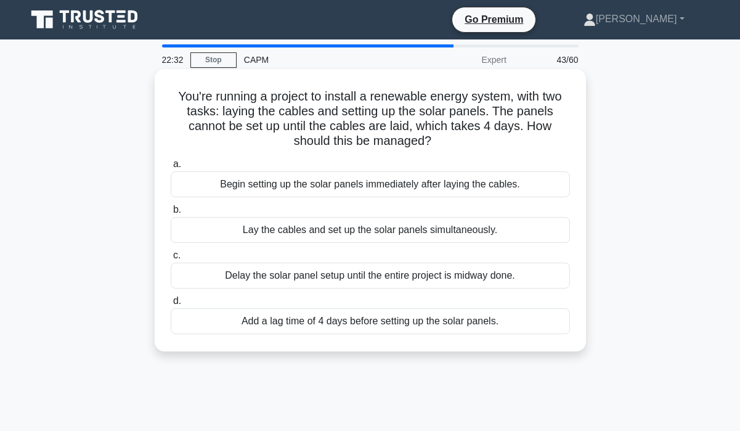
click at [303, 190] on div "Begin setting up the solar panels immediately after laying the cables." at bounding box center [370, 184] width 399 height 26
click at [171, 168] on input "a. Begin setting up the solar panels immediately after laying the cables." at bounding box center [171, 164] width 0 height 8
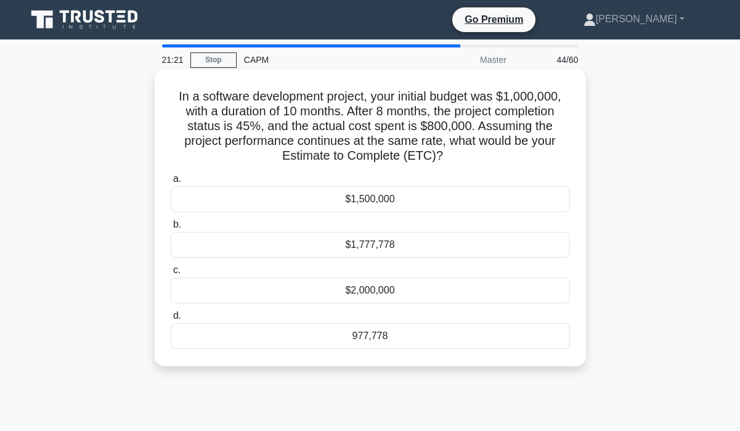
click at [360, 245] on div "$1,777,778" at bounding box center [370, 245] width 399 height 26
click at [171, 229] on input "b. $1,777,778" at bounding box center [171, 225] width 0 height 8
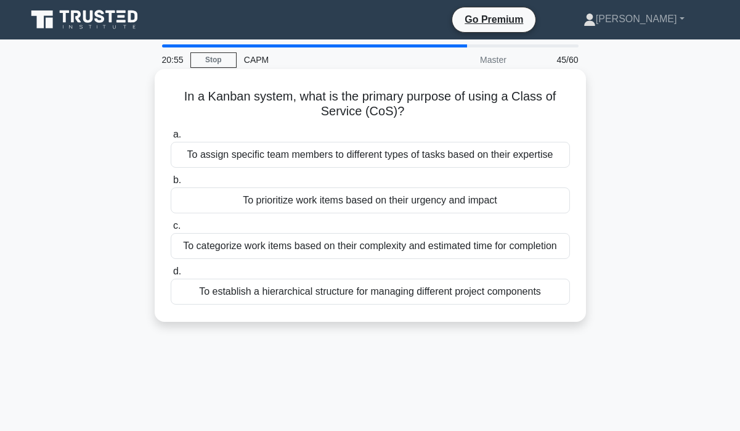
click at [284, 250] on div "To categorize work items based on their complexity and estimated time for compl…" at bounding box center [370, 246] width 399 height 26
click at [171, 230] on input "c. To categorize work items based on their complexity and estimated time for co…" at bounding box center [171, 226] width 0 height 8
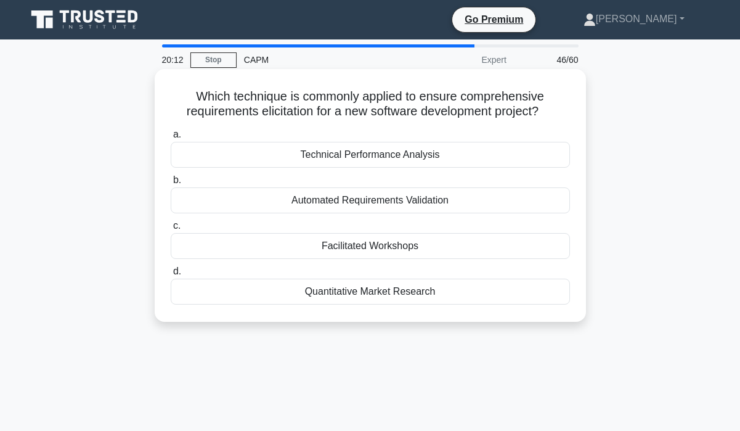
click at [361, 246] on div "Facilitated Workshops" at bounding box center [370, 246] width 399 height 26
click at [171, 230] on input "c. Facilitated Workshops" at bounding box center [171, 226] width 0 height 8
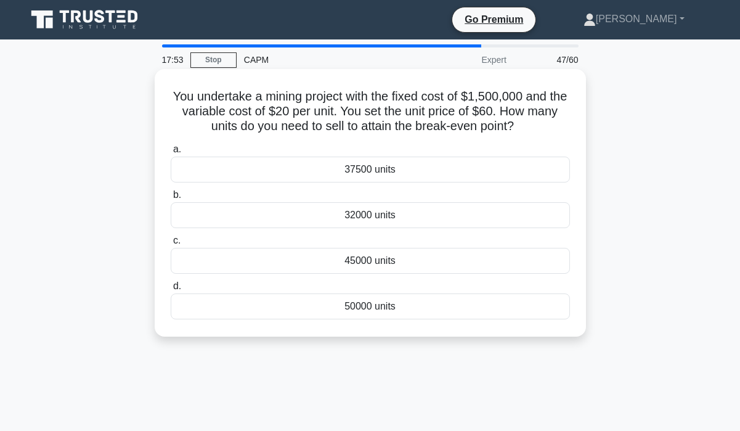
click at [384, 174] on div "37500 units" at bounding box center [370, 170] width 399 height 26
click at [171, 153] on input "a. 37500 units" at bounding box center [171, 149] width 0 height 8
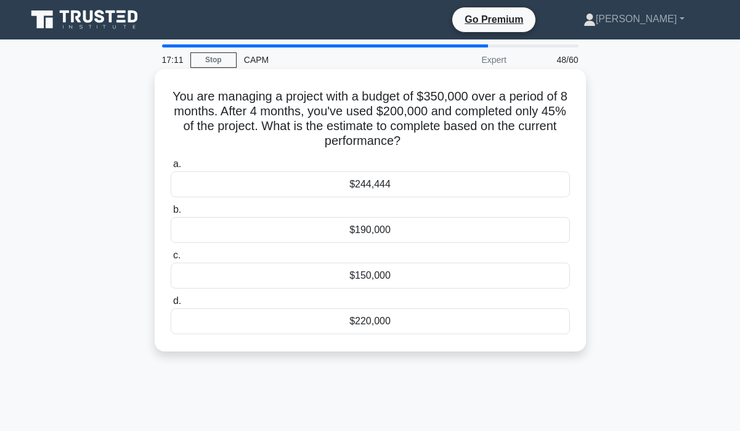
click at [393, 110] on h5 "You are managing a project with a budget of $350,000 over a period of 8 months.…" at bounding box center [371, 119] width 402 height 60
click at [403, 231] on div "$190,000" at bounding box center [370, 230] width 399 height 26
click at [171, 214] on input "b. $190,000" at bounding box center [171, 210] width 0 height 8
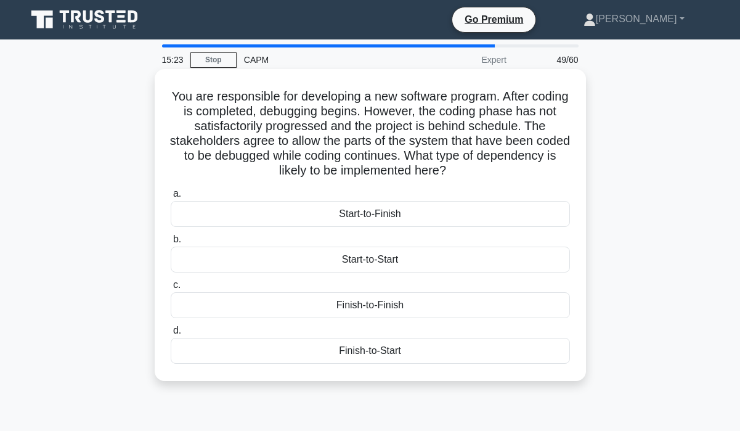
click at [358, 258] on div "Start-to-Start" at bounding box center [370, 260] width 399 height 26
click at [171, 243] on input "b. Start-to-Start" at bounding box center [171, 239] width 0 height 8
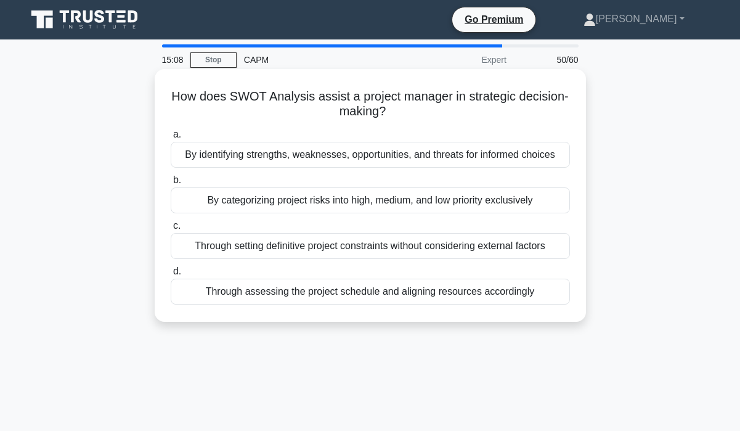
click at [345, 155] on div "By identifying strengths, weaknesses, opportunities, and threats for informed c…" at bounding box center [370, 155] width 399 height 26
click at [171, 139] on input "a. By identifying strengths, weaknesses, opportunities, and threats for informe…" at bounding box center [171, 135] width 0 height 8
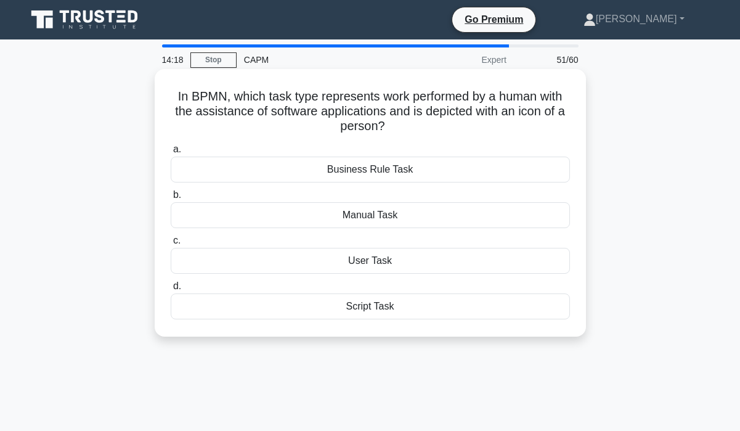
click at [361, 259] on div "User Task" at bounding box center [370, 261] width 399 height 26
click at [171, 245] on input "c. User Task" at bounding box center [171, 241] width 0 height 8
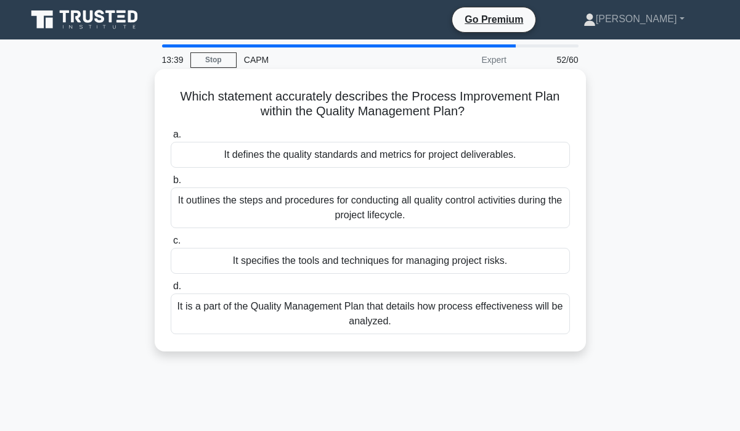
click at [269, 207] on div "It outlines the steps and procedures for conducting all quality control activit…" at bounding box center [370, 207] width 399 height 41
click at [171, 184] on input "b. It outlines the steps and procedures for conducting all quality control acti…" at bounding box center [171, 180] width 0 height 8
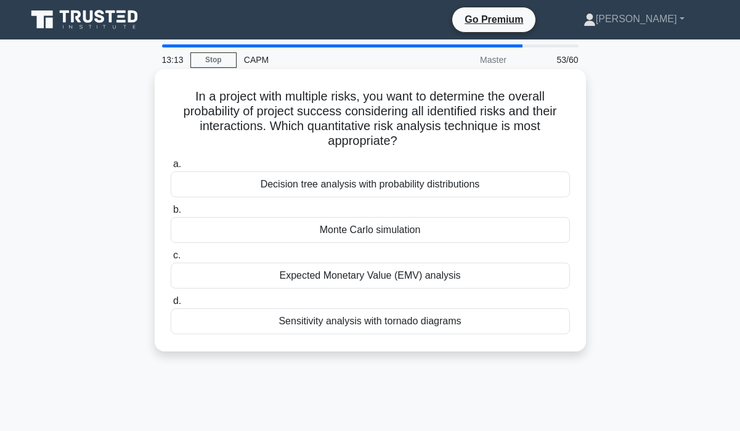
click at [357, 187] on div "Decision tree analysis with probability distributions" at bounding box center [370, 184] width 399 height 26
click at [171, 168] on input "a. Decision tree analysis with probability distributions" at bounding box center [171, 164] width 0 height 8
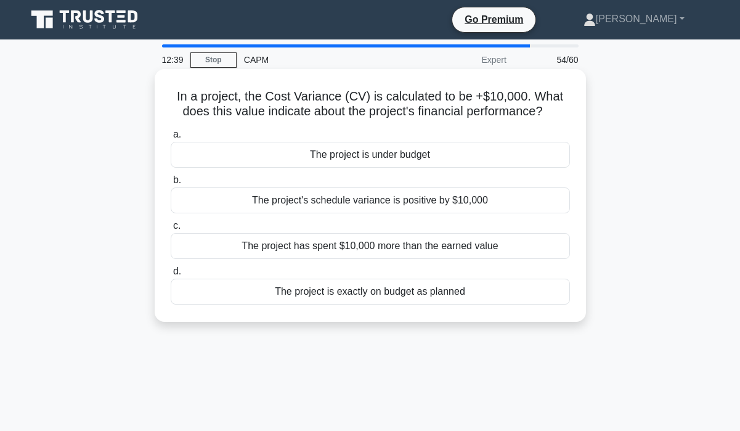
click at [364, 244] on div "The project has spent $10,000 more than the earned value" at bounding box center [370, 246] width 399 height 26
click at [171, 230] on input "c. The project has spent $10,000 more than the earned value" at bounding box center [171, 226] width 0 height 8
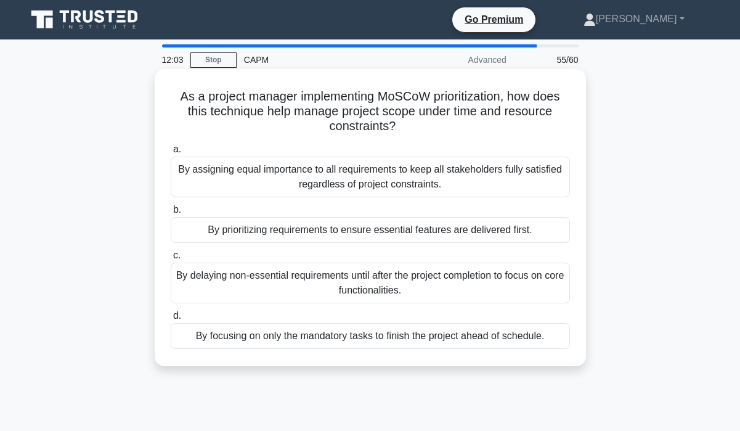
click at [352, 230] on div "By prioritizing requirements to ensure essential features are delivered first." at bounding box center [370, 230] width 399 height 26
click at [171, 214] on input "b. By prioritizing requirements to ensure essential features are delivered firs…" at bounding box center [171, 210] width 0 height 8
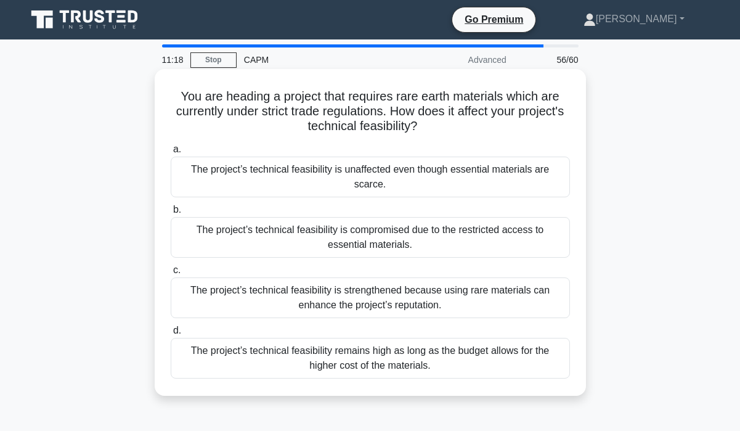
click at [347, 190] on div "The project’s technical feasibility is unaffected even though essential materia…" at bounding box center [370, 177] width 399 height 41
click at [171, 153] on input "a. The project’s technical feasibility is unaffected even though essential mate…" at bounding box center [171, 149] width 0 height 8
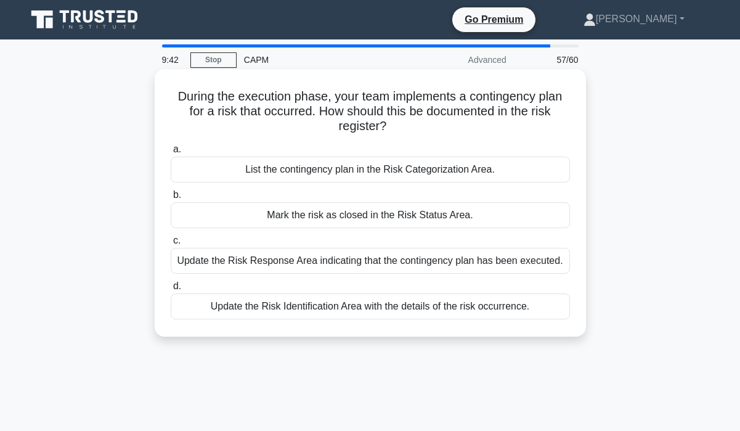
click at [362, 261] on div "Update the Risk Response Area indicating that the contingency plan has been exe…" at bounding box center [370, 261] width 399 height 26
click at [171, 245] on input "c. Update the Risk Response Area indicating that the contingency plan has been …" at bounding box center [171, 241] width 0 height 8
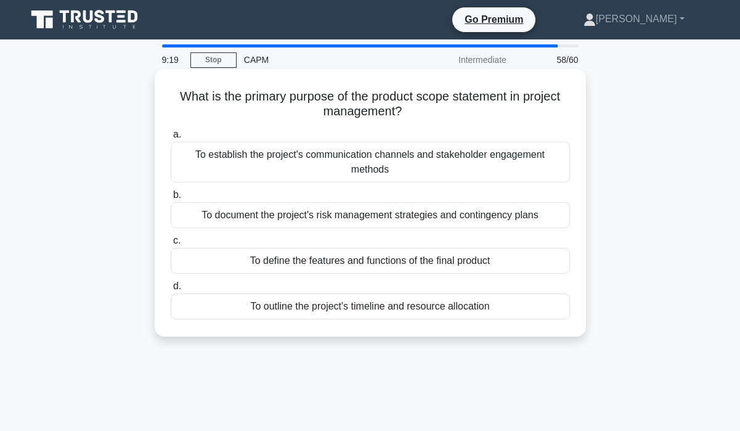
click at [385, 268] on div "To define the features and functions of the final product" at bounding box center [370, 261] width 399 height 26
click at [171, 245] on input "c. To define the features and functions of the final product" at bounding box center [171, 241] width 0 height 8
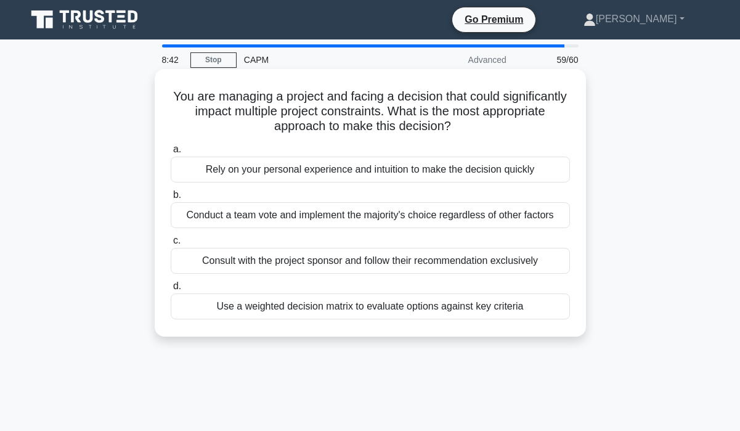
click at [352, 314] on div "Use a weighted decision matrix to evaluate options against key criteria" at bounding box center [370, 306] width 399 height 26
click at [171, 290] on input "d. Use a weighted decision matrix to evaluate options against key criteria" at bounding box center [171, 286] width 0 height 8
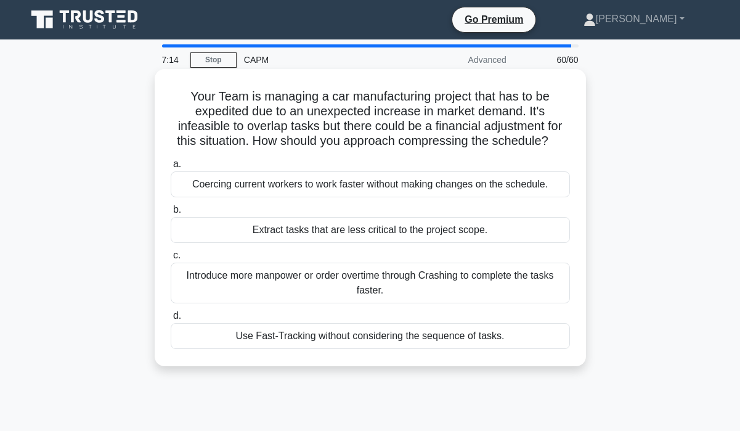
click at [403, 225] on div "Extract tasks that are less critical to the project scope." at bounding box center [370, 230] width 399 height 26
click at [171, 214] on input "b. Extract tasks that are less critical to the project scope." at bounding box center [171, 210] width 0 height 8
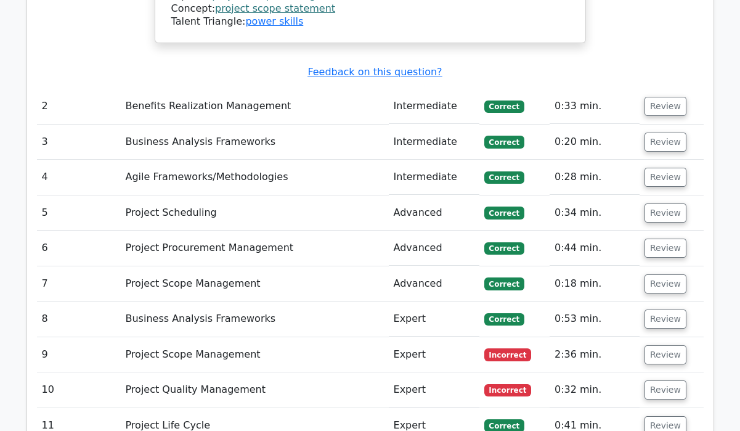
scroll to position [2132, 0]
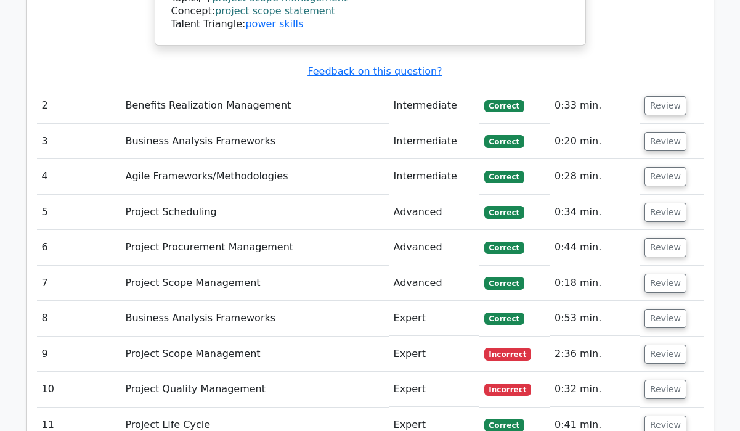
click at [263, 337] on td "Project Scope Management" at bounding box center [255, 354] width 268 height 35
click at [658, 345] on button "Review" at bounding box center [666, 354] width 42 height 19
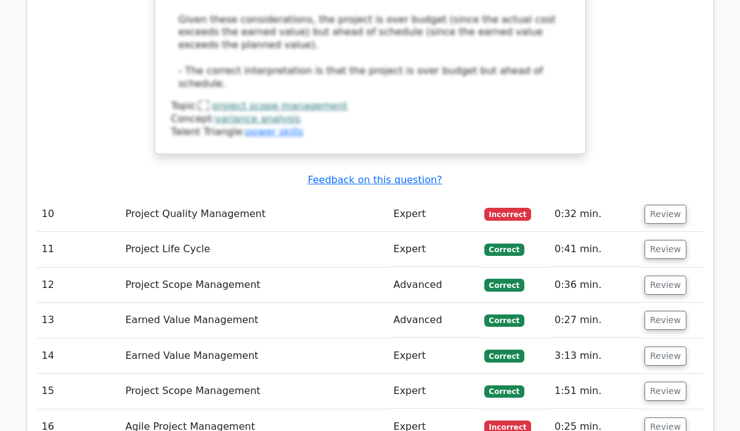
scroll to position [3061, 0]
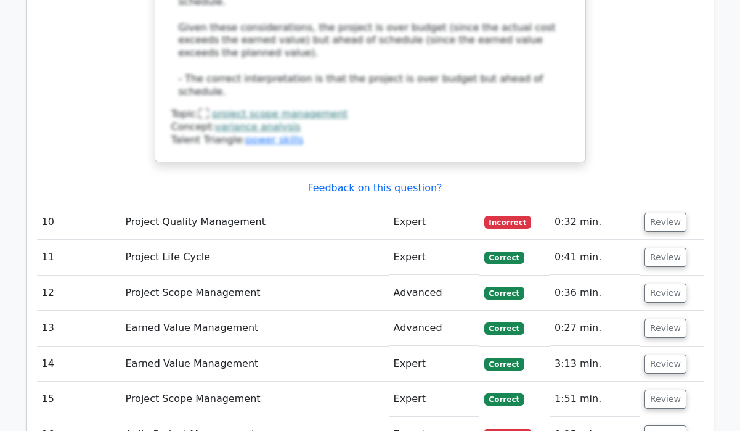
click at [507, 216] on span "Incorrect" at bounding box center [508, 222] width 47 height 12
click at [647, 213] on button "Review" at bounding box center [666, 222] width 42 height 19
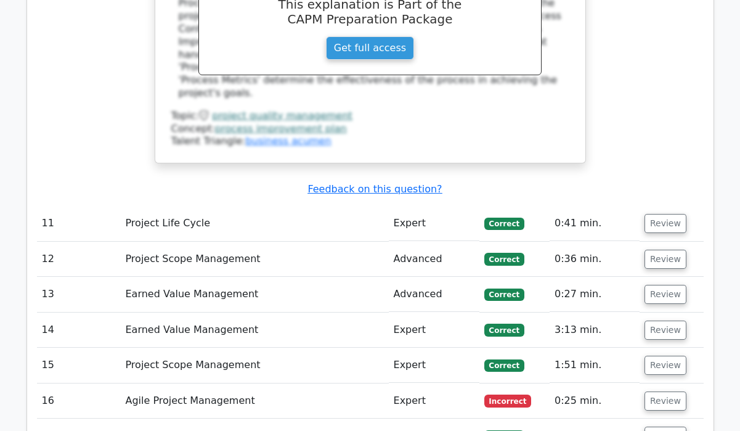
scroll to position [3649, 0]
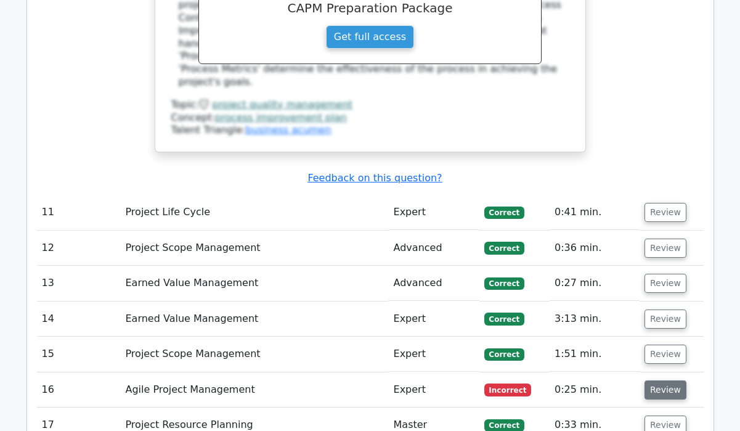
click at [652, 380] on button "Review" at bounding box center [666, 389] width 42 height 19
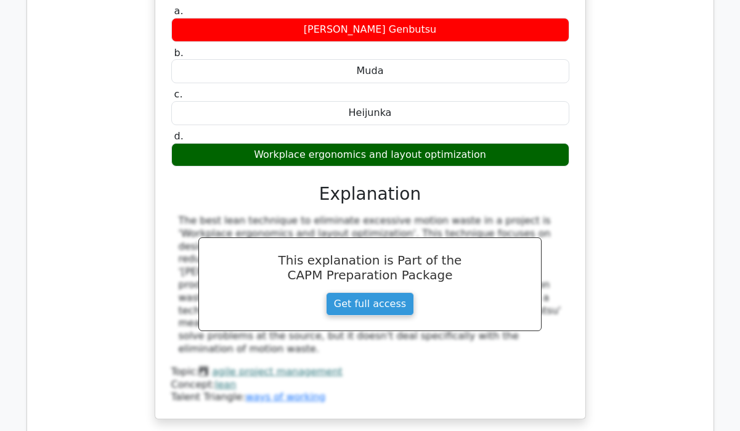
scroll to position [4297, 0]
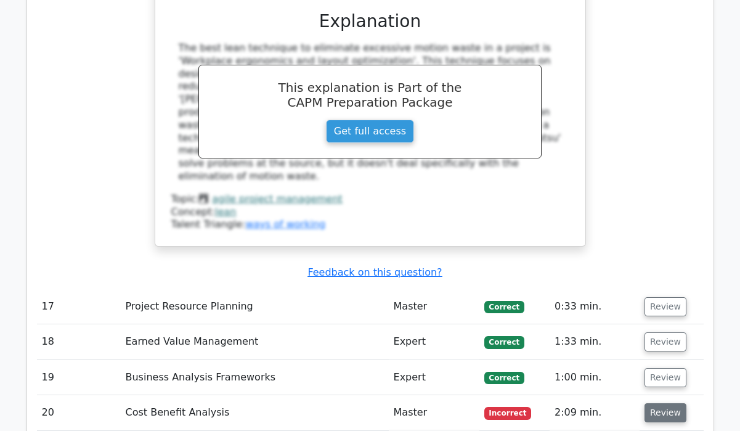
click at [676, 403] on button "Review" at bounding box center [666, 412] width 42 height 19
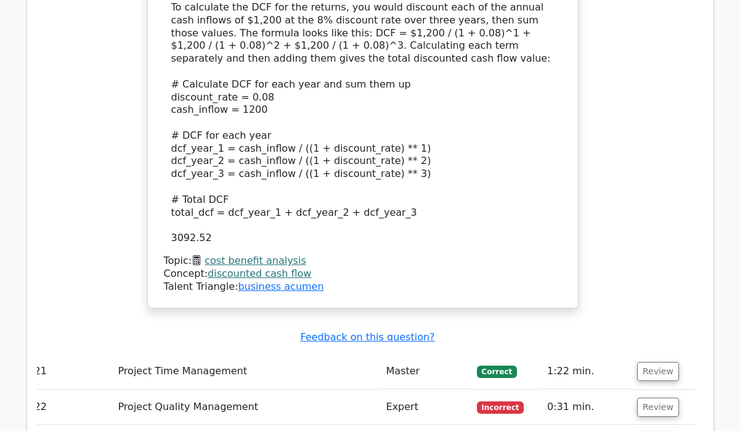
scroll to position [5015, 0]
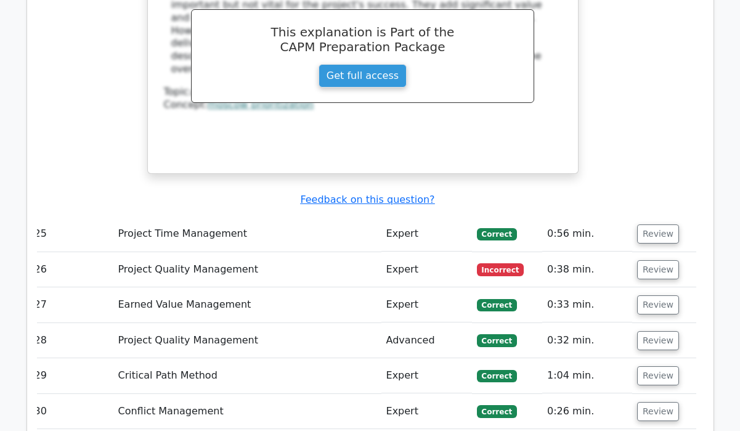
scroll to position [5786, 0]
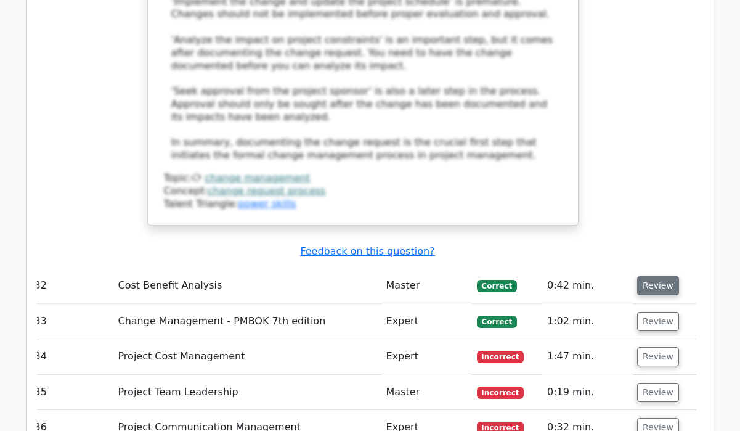
scroll to position [6665, 0]
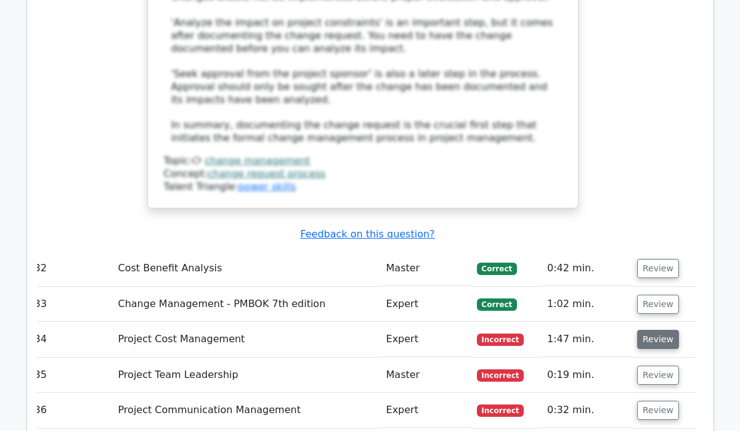
click at [661, 330] on button "Review" at bounding box center [658, 339] width 42 height 19
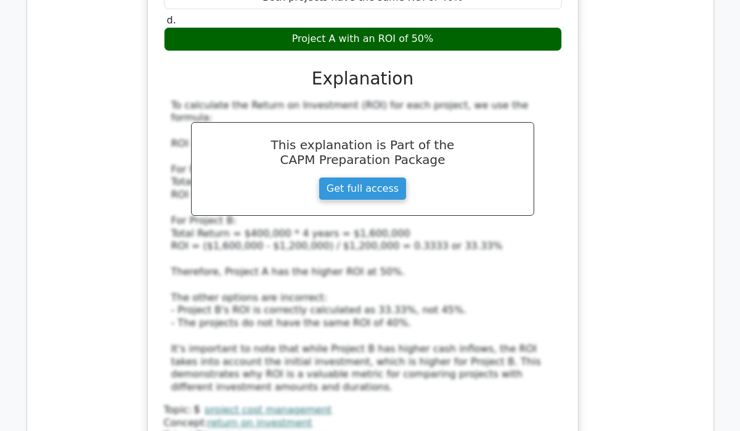
scroll to position [7331, 0]
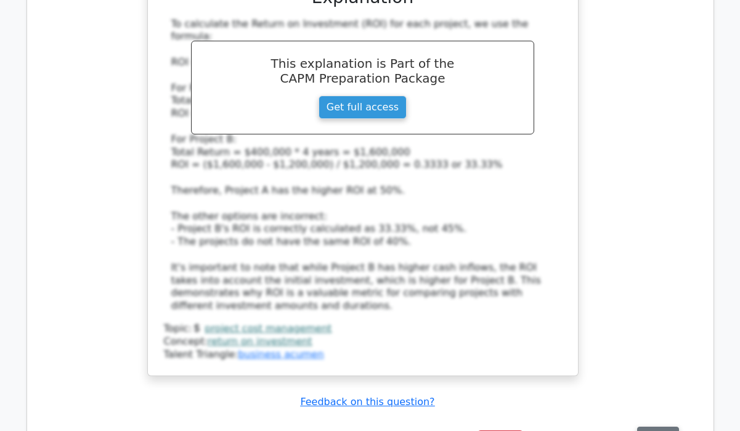
click at [645, 427] on button "Review" at bounding box center [658, 436] width 42 height 19
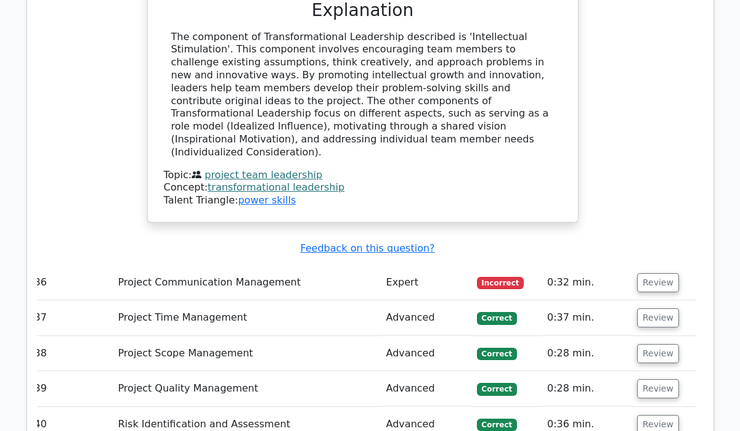
scroll to position [8049, 0]
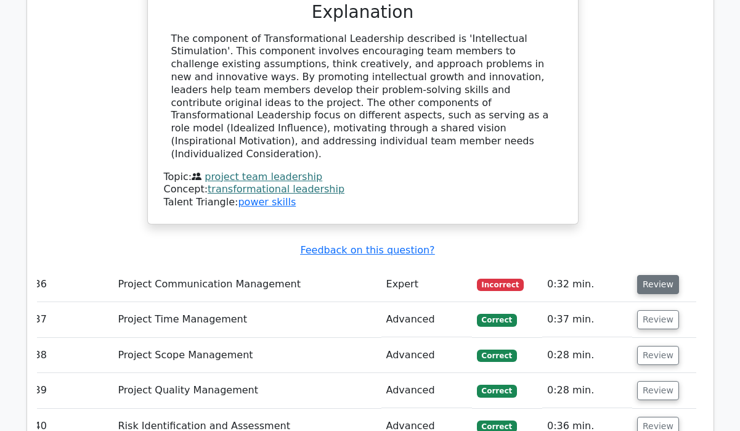
click at [657, 275] on button "Review" at bounding box center [658, 284] width 42 height 19
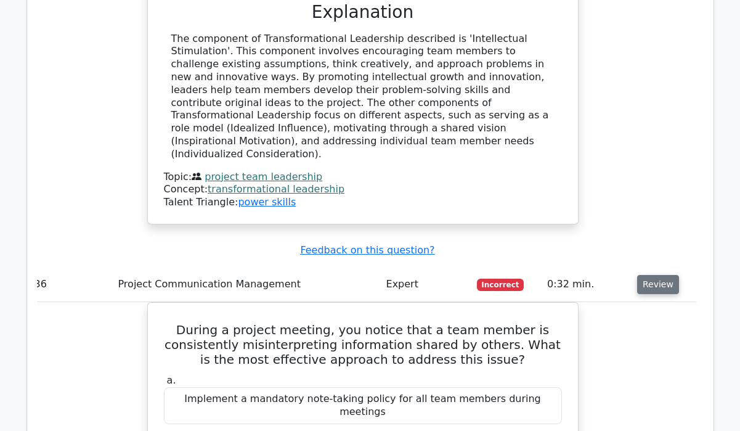
click at [641, 275] on button "Review" at bounding box center [658, 284] width 42 height 19
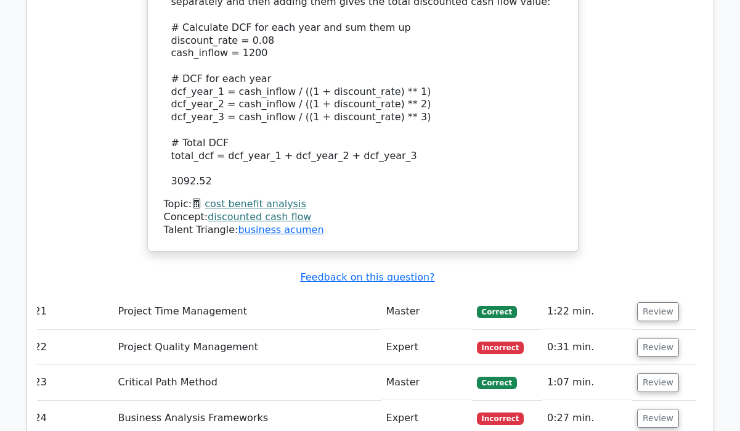
scroll to position [5119, 0]
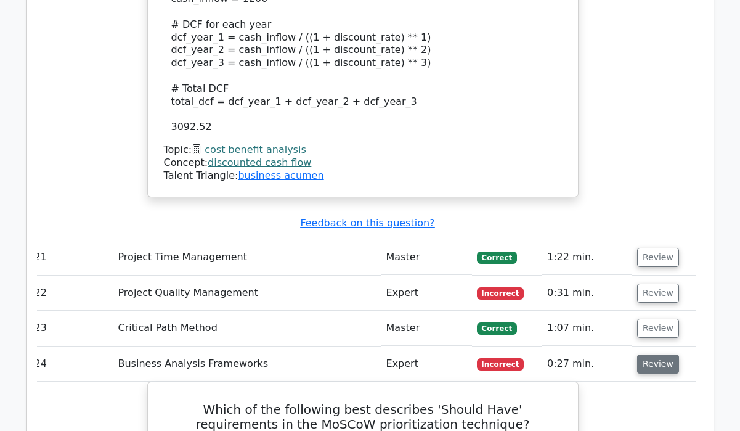
click at [645, 354] on button "Review" at bounding box center [658, 363] width 42 height 19
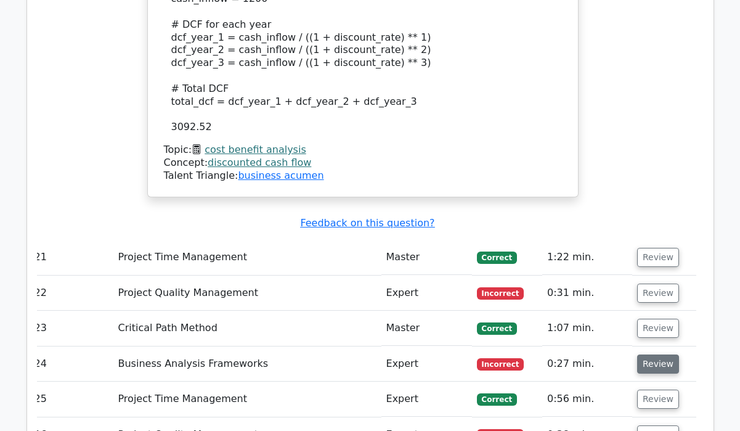
click at [647, 354] on button "Review" at bounding box center [658, 363] width 42 height 19
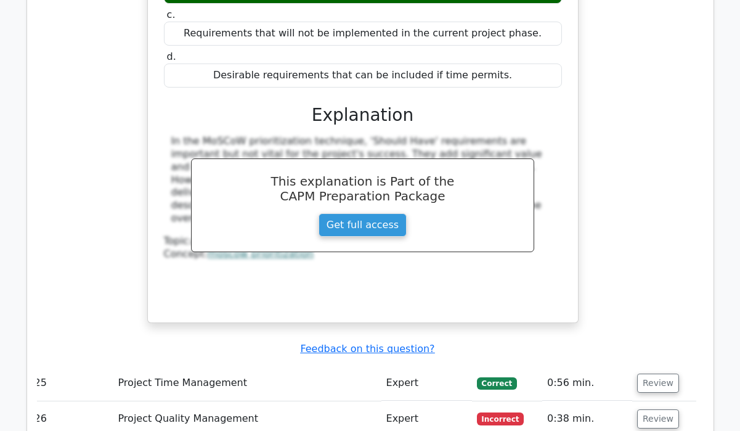
scroll to position [5651, 0]
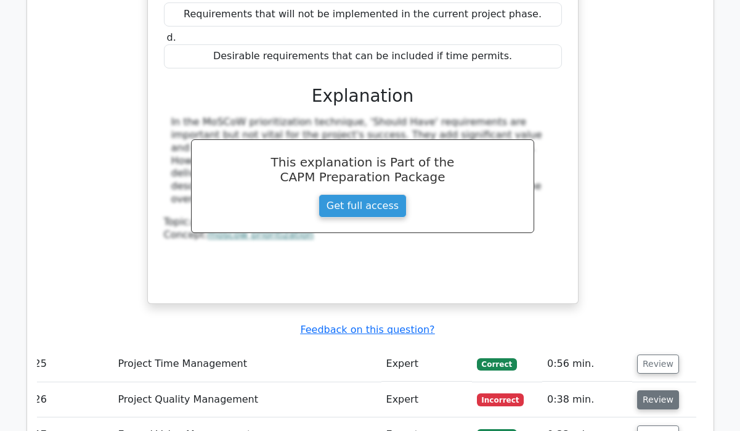
click at [655, 390] on button "Review" at bounding box center [658, 399] width 42 height 19
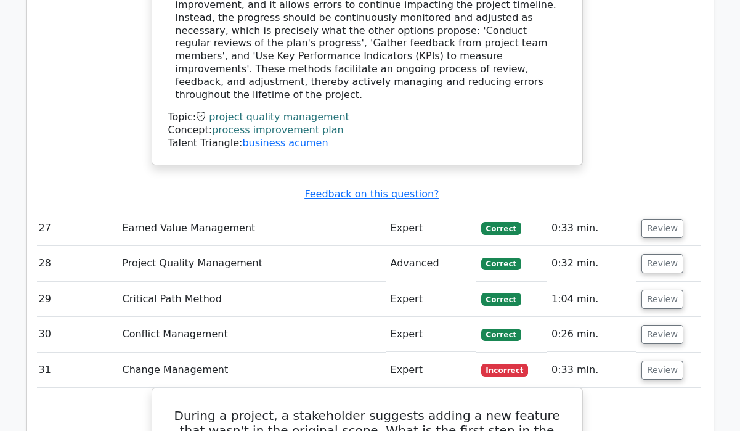
scroll to position [6424, 0]
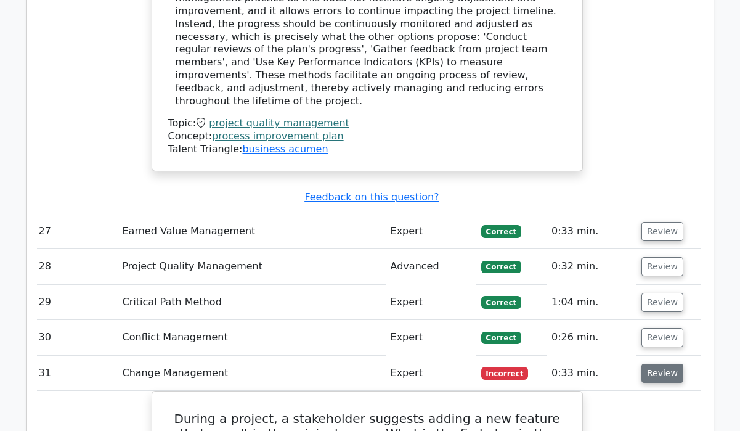
click at [653, 364] on button "Review" at bounding box center [663, 373] width 42 height 19
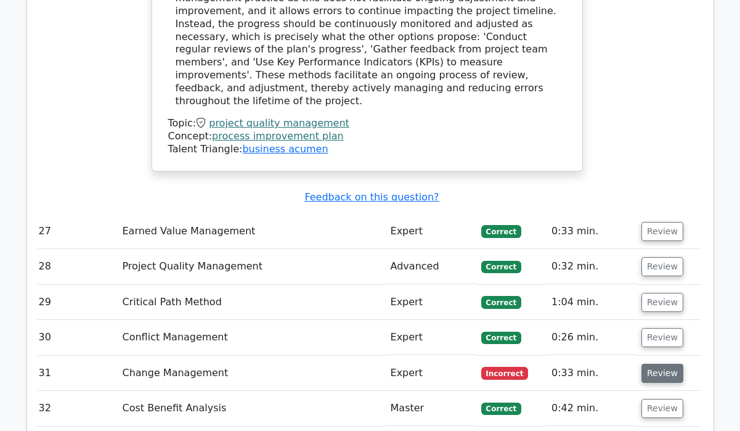
click at [653, 364] on button "Review" at bounding box center [663, 373] width 42 height 19
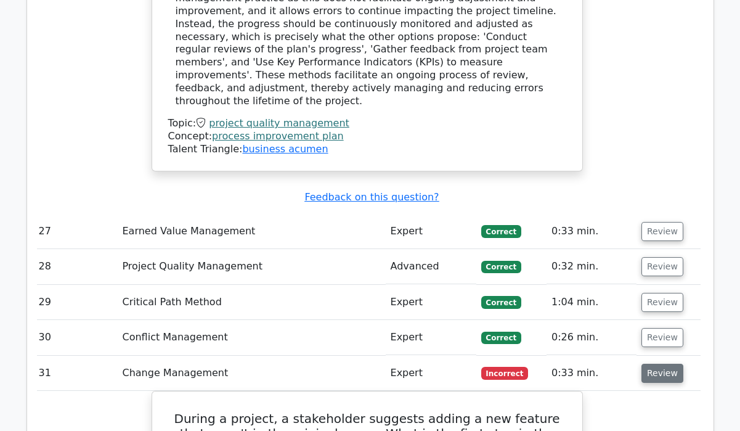
click at [653, 364] on button "Review" at bounding box center [663, 373] width 42 height 19
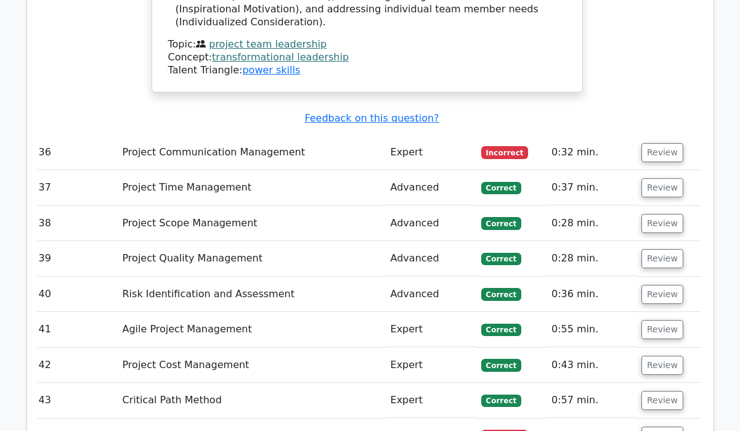
scroll to position [8073, 0]
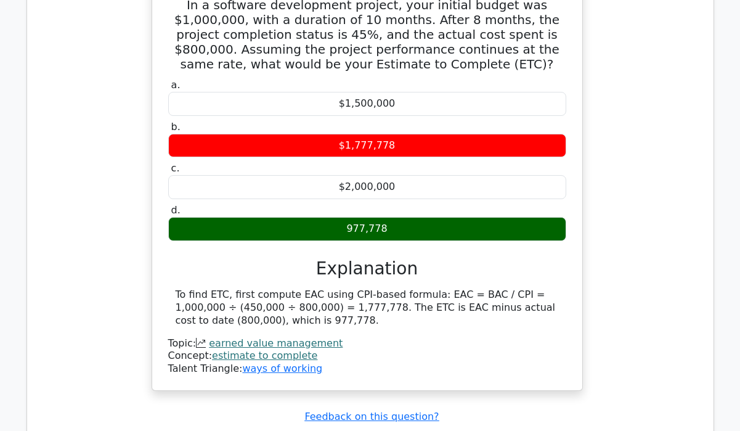
scroll to position [8558, 0]
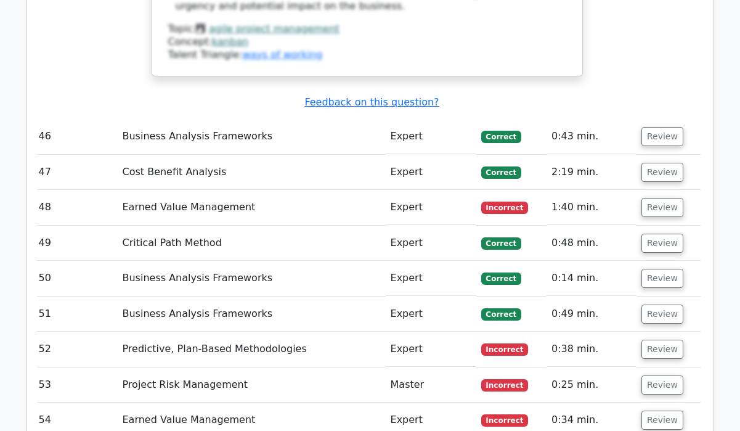
scroll to position [9663, 0]
click at [659, 340] on button "Review" at bounding box center [663, 349] width 42 height 19
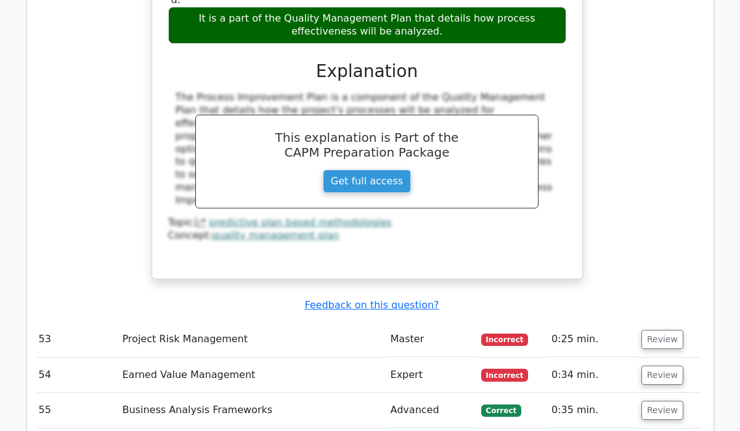
scroll to position [10233, 0]
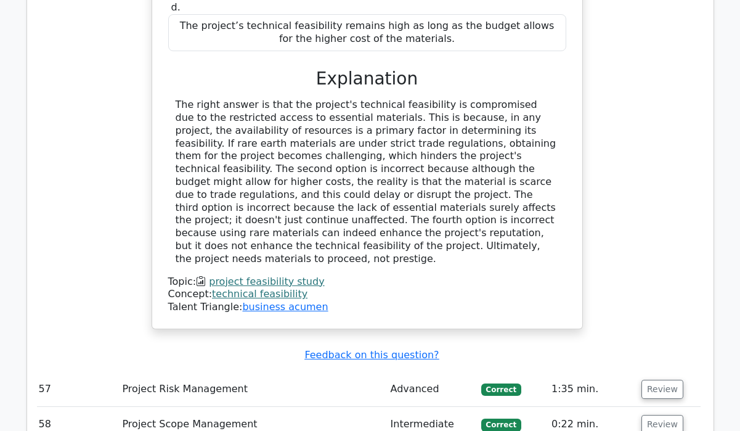
scroll to position [10932, 0]
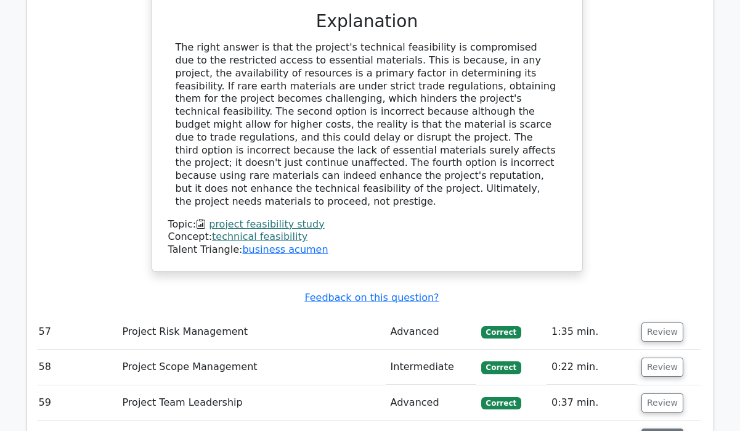
scroll to position [10989, 0]
